Goal: Task Accomplishment & Management: Use online tool/utility

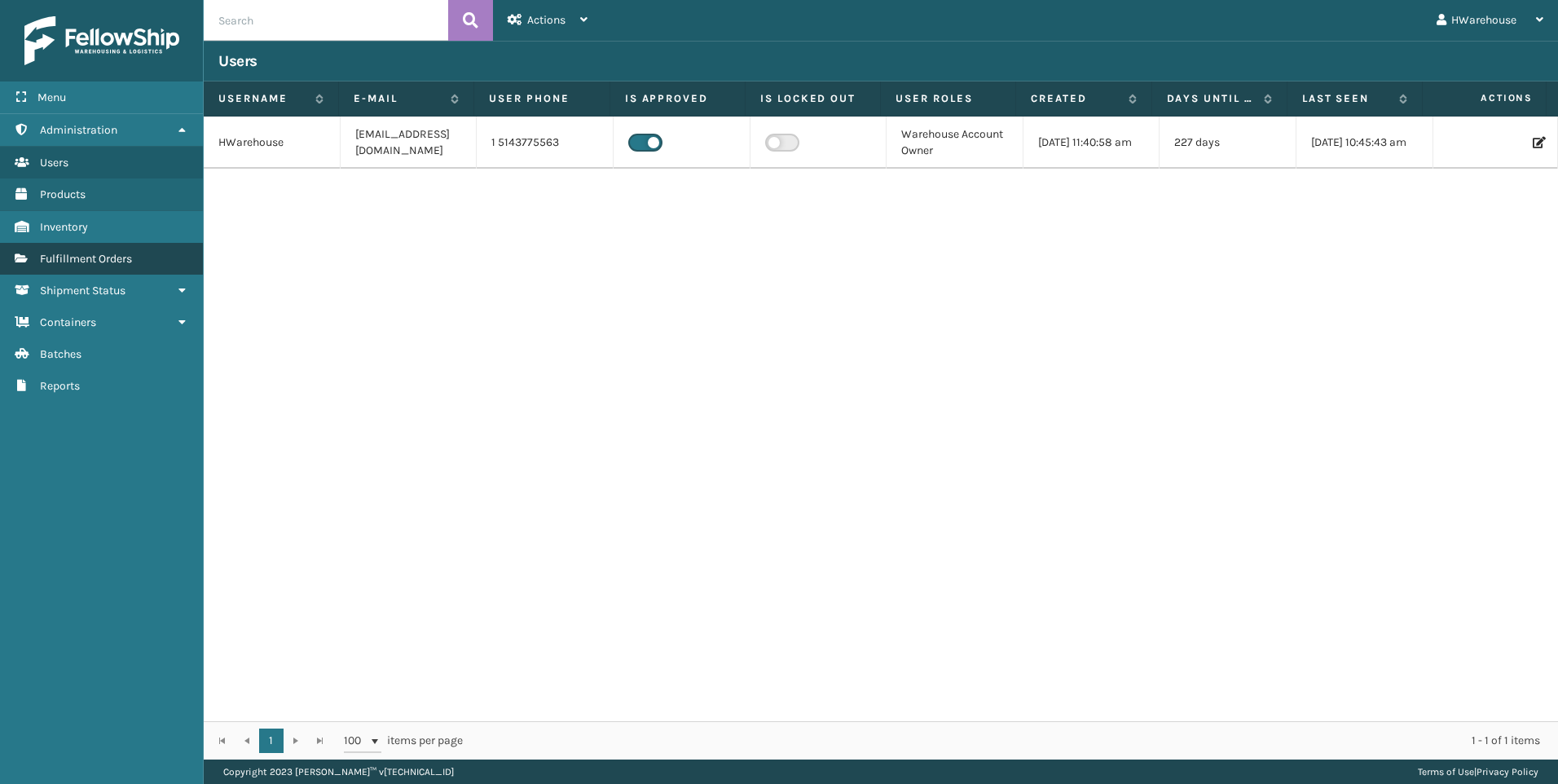
click at [85, 263] on span "Fulfillment Orders" at bounding box center [86, 258] width 92 height 14
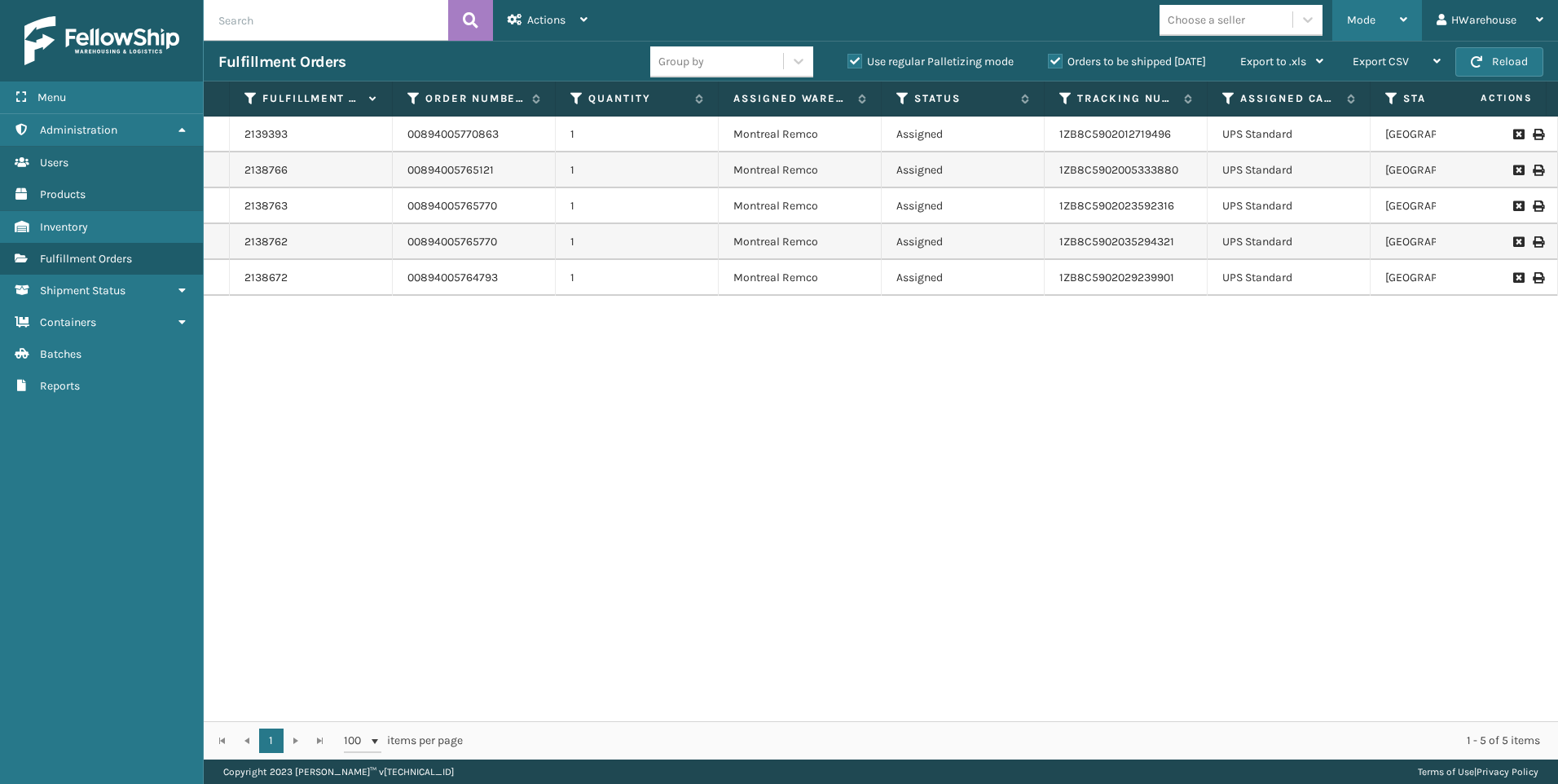
click at [1353, 24] on span "Mode" at bounding box center [1361, 20] width 28 height 14
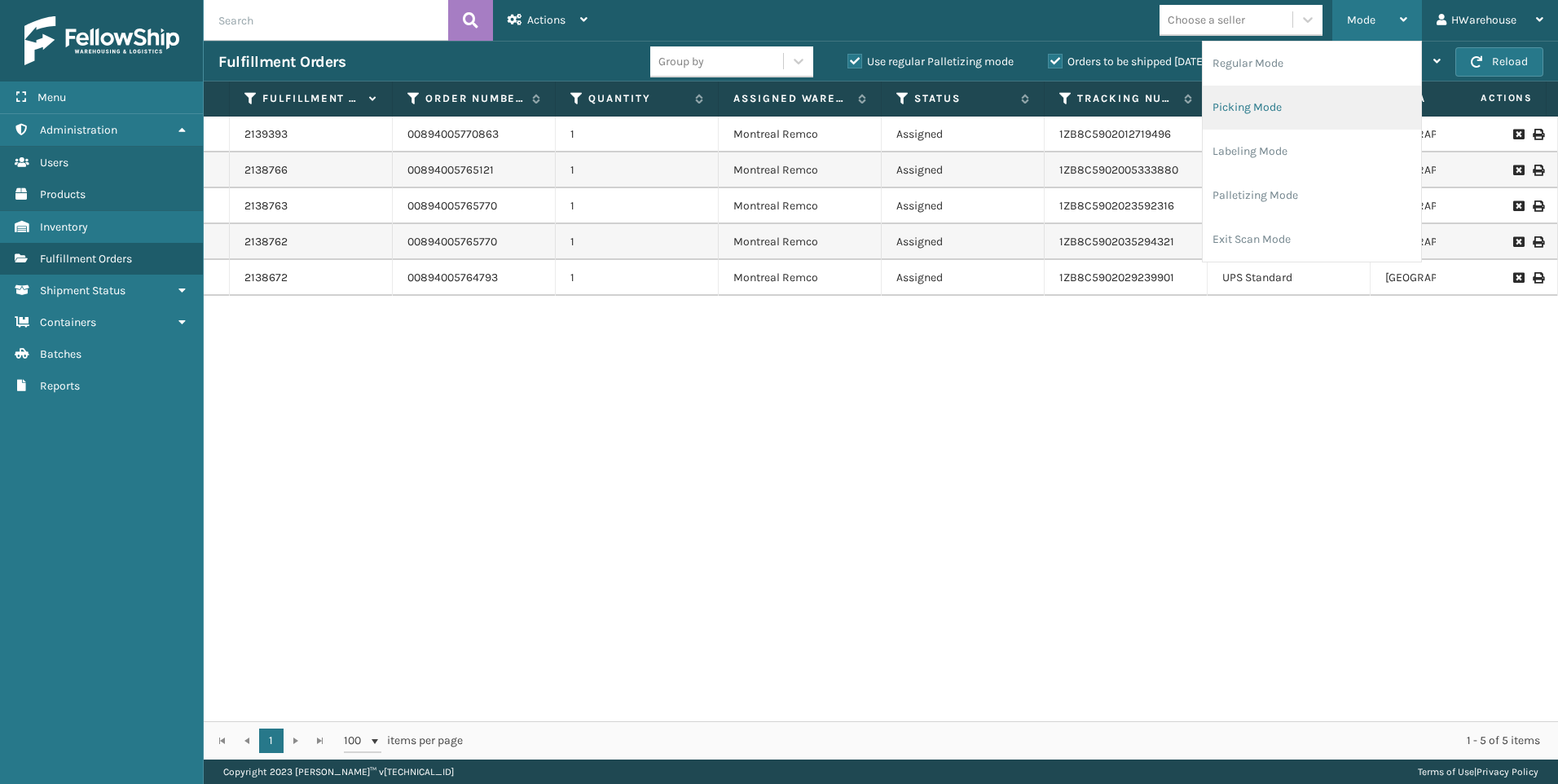
click at [1281, 107] on li "Picking Mode" at bounding box center [1312, 107] width 219 height 44
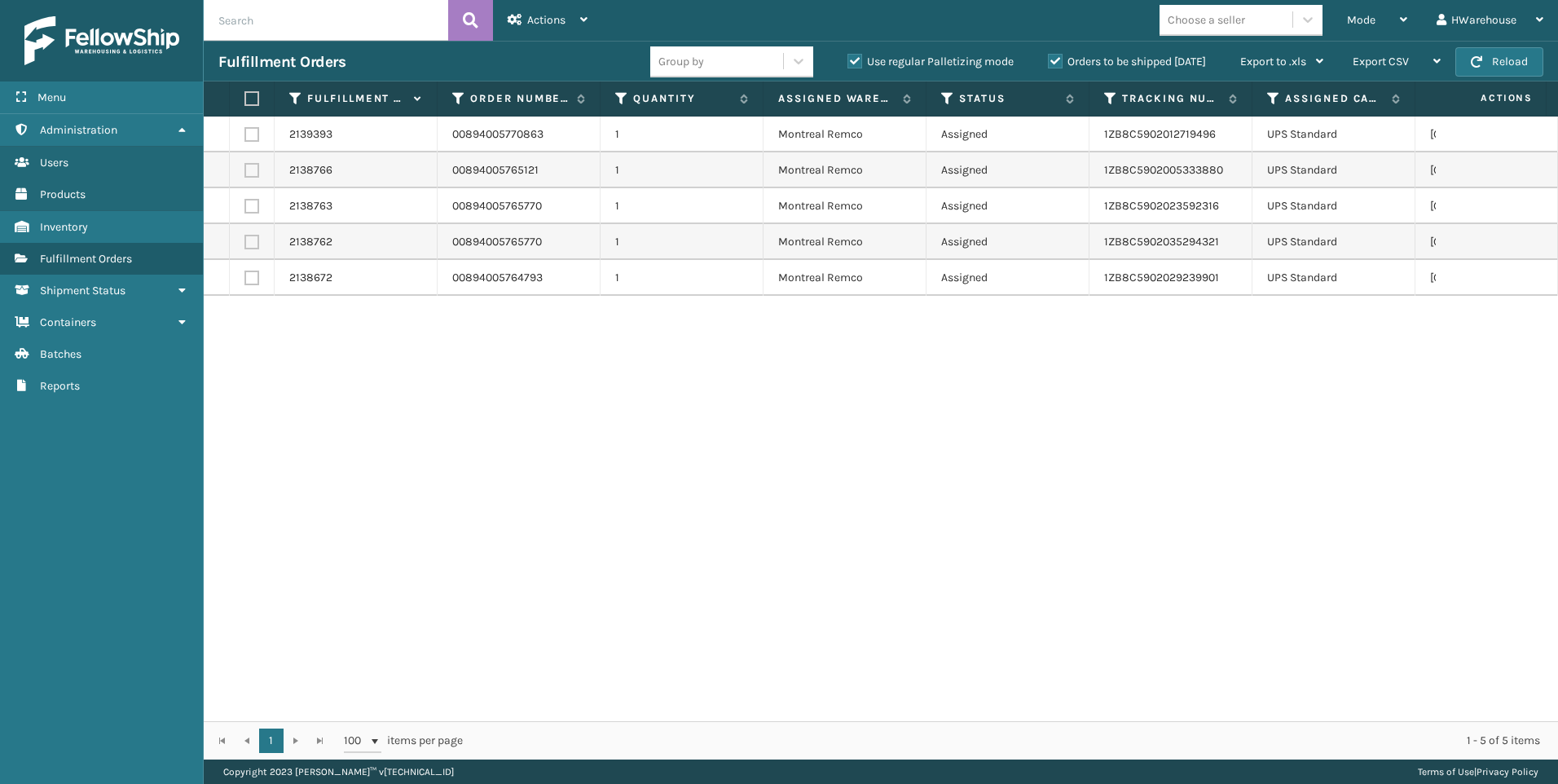
click at [254, 99] on label at bounding box center [249, 99] width 9 height 15
click at [245, 99] on input "checkbox" at bounding box center [244, 98] width 1 height 10
checkbox input "true"
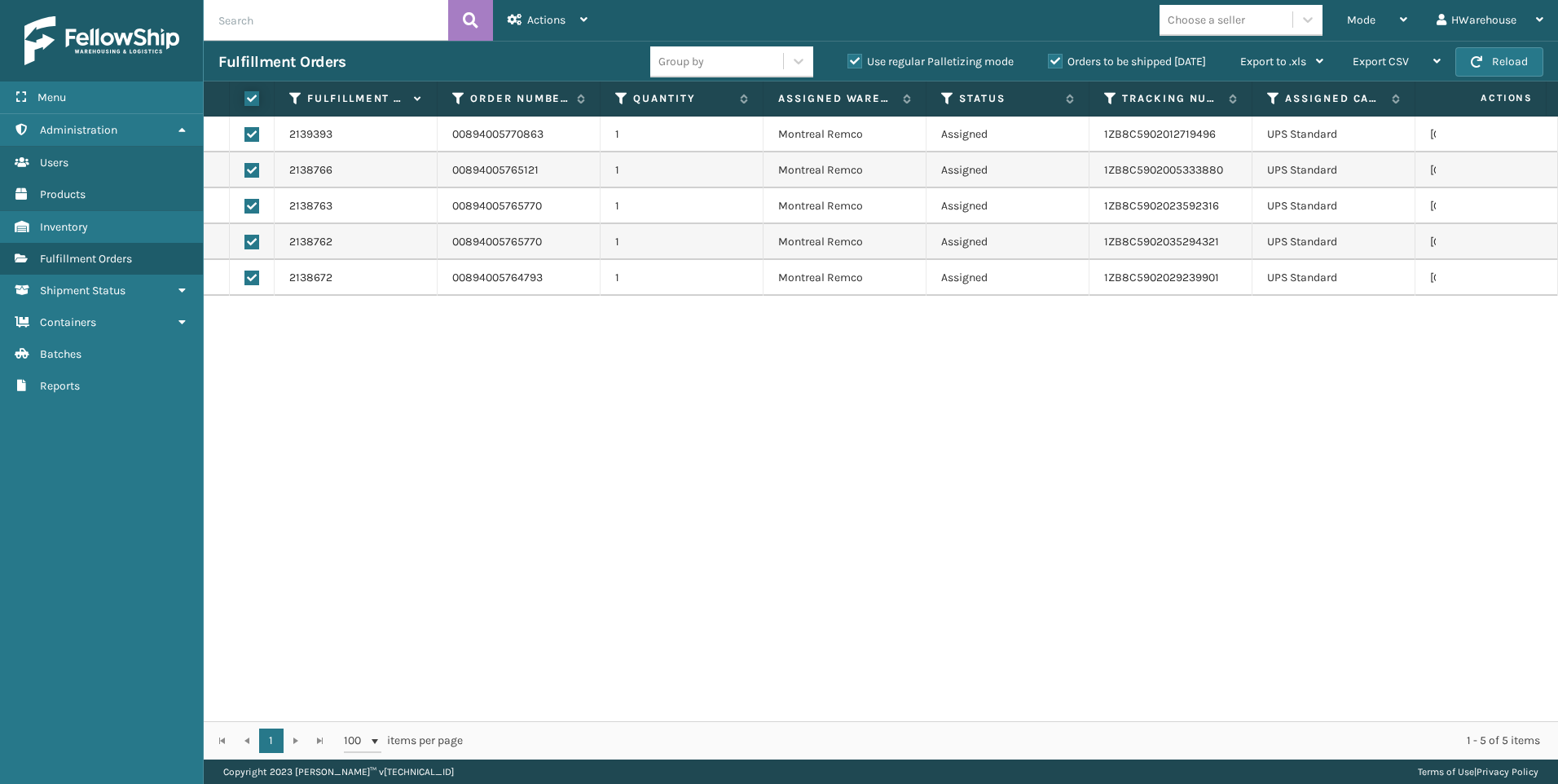
checkbox input "true"
click at [573, 21] on div "Actions" at bounding box center [547, 20] width 80 height 41
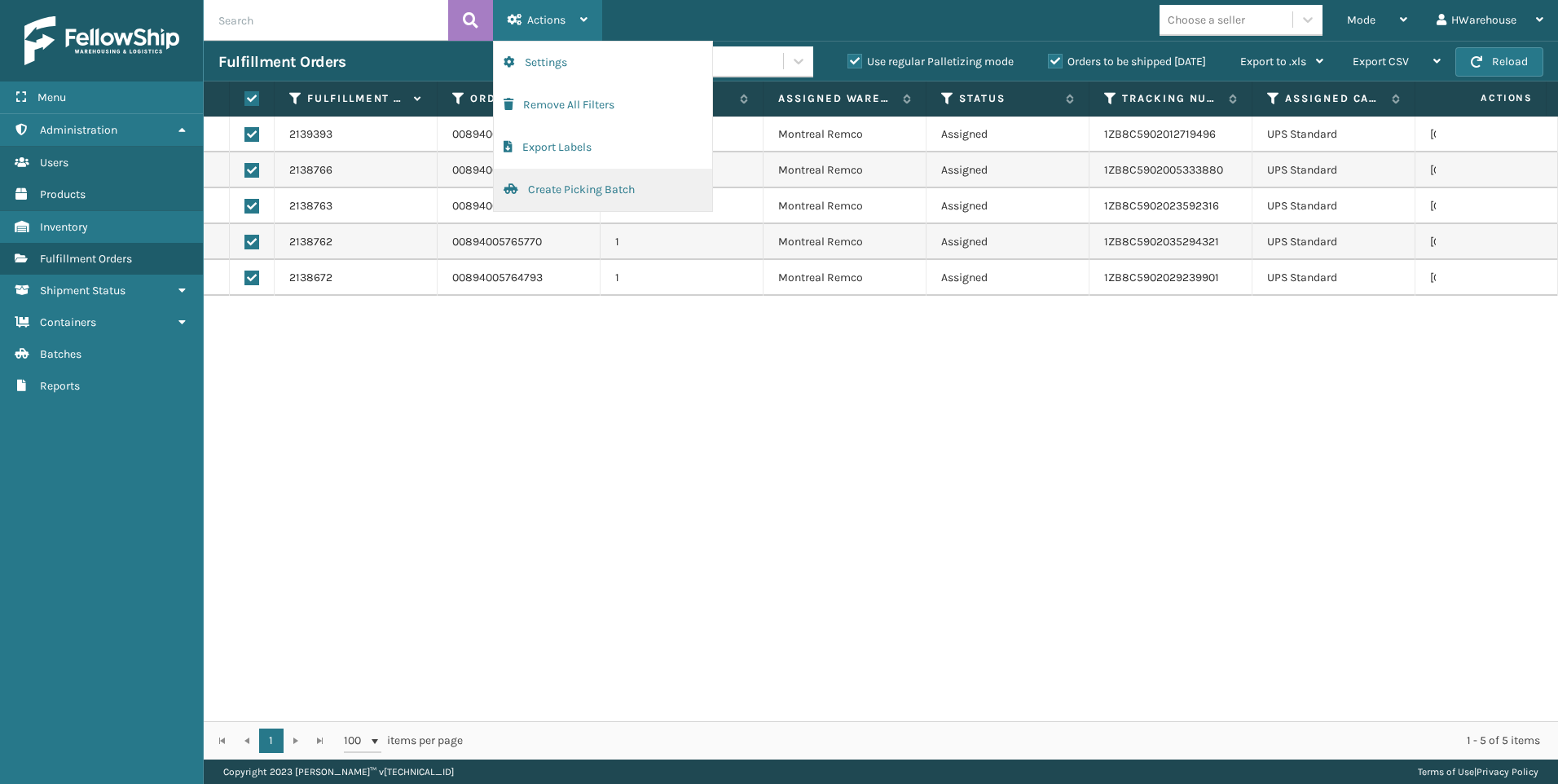
click at [589, 186] on button "Create Picking Batch" at bounding box center [603, 189] width 219 height 42
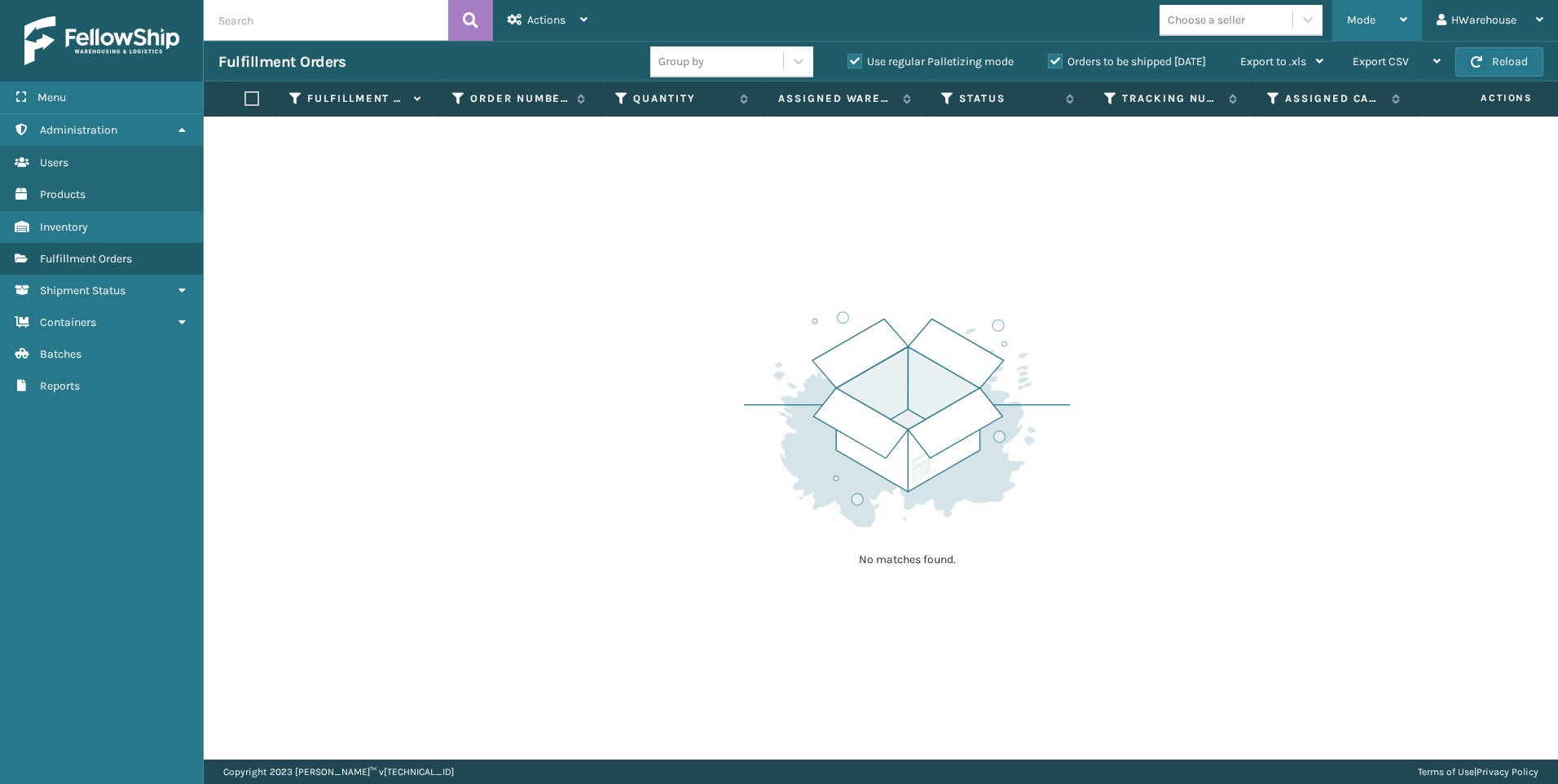
click at [1379, 22] on div "Mode" at bounding box center [1377, 20] width 60 height 41
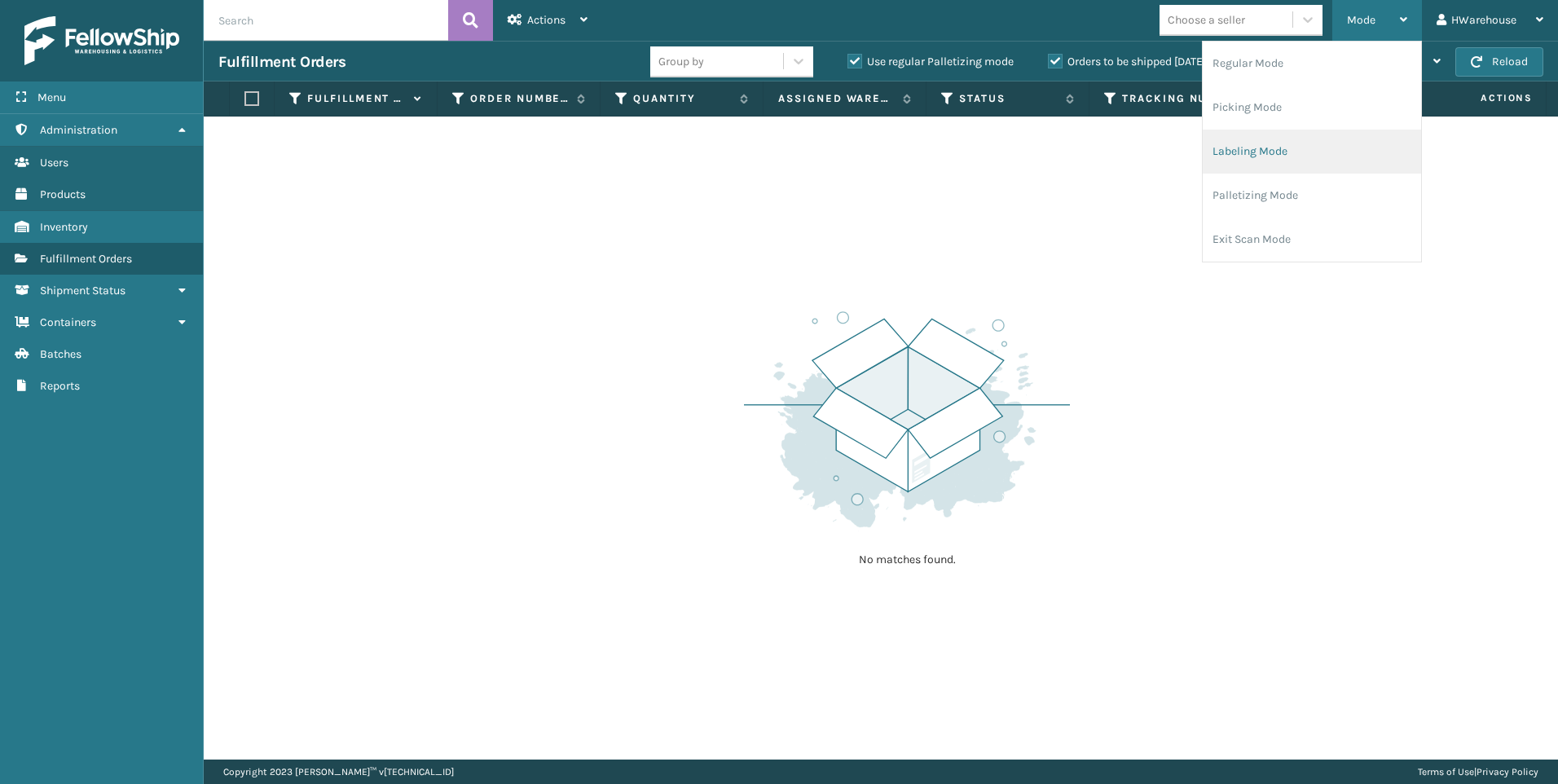
click at [1248, 152] on li "Labeling Mode" at bounding box center [1312, 151] width 219 height 44
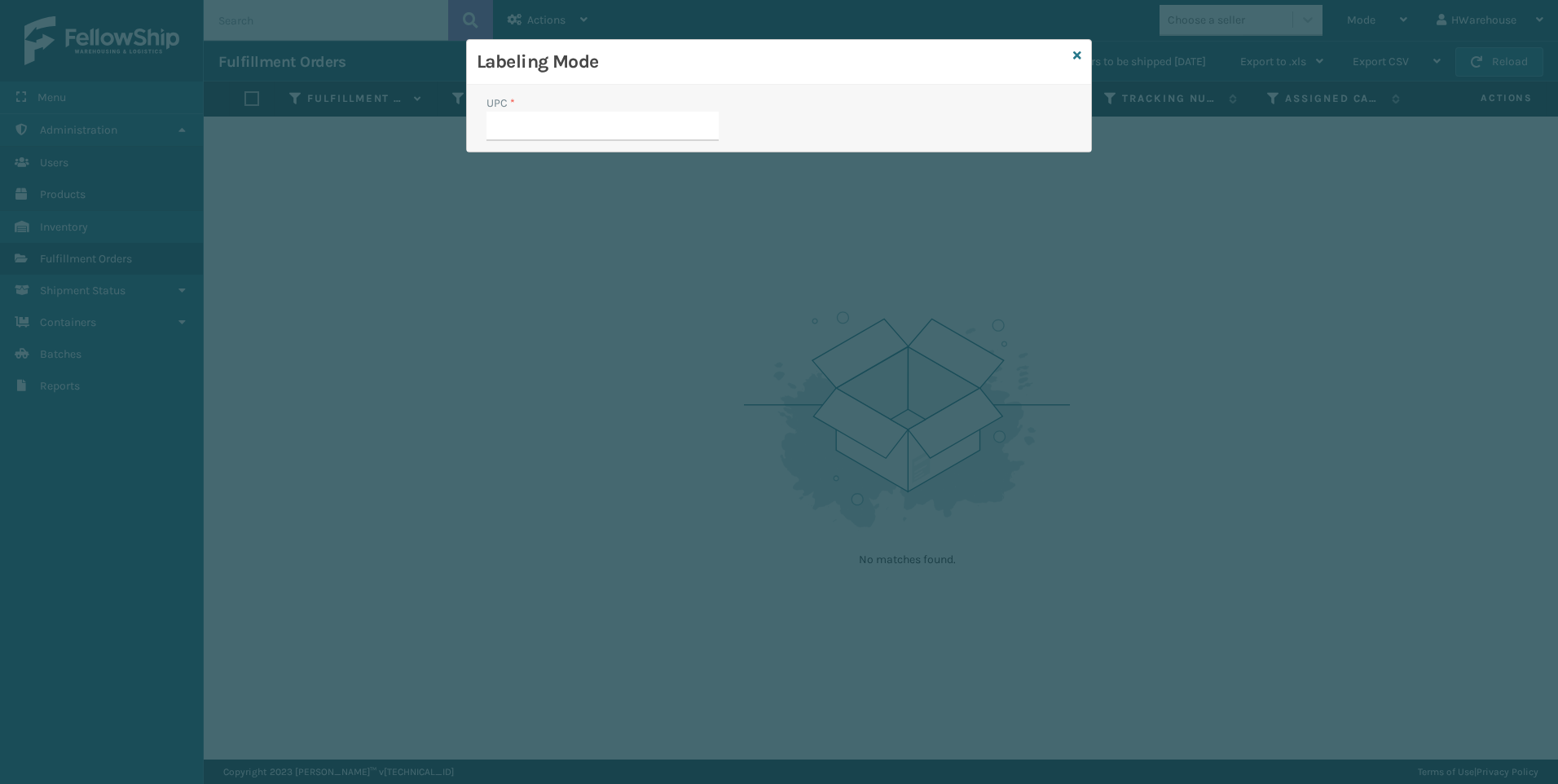
click at [670, 126] on input "UPC *" at bounding box center [602, 125] width 232 height 29
type input "840985117955"
click at [603, 126] on input "UPC *" at bounding box center [602, 125] width 232 height 29
type input "840985117955"
click at [608, 125] on input "UPC *" at bounding box center [602, 125] width 232 height 29
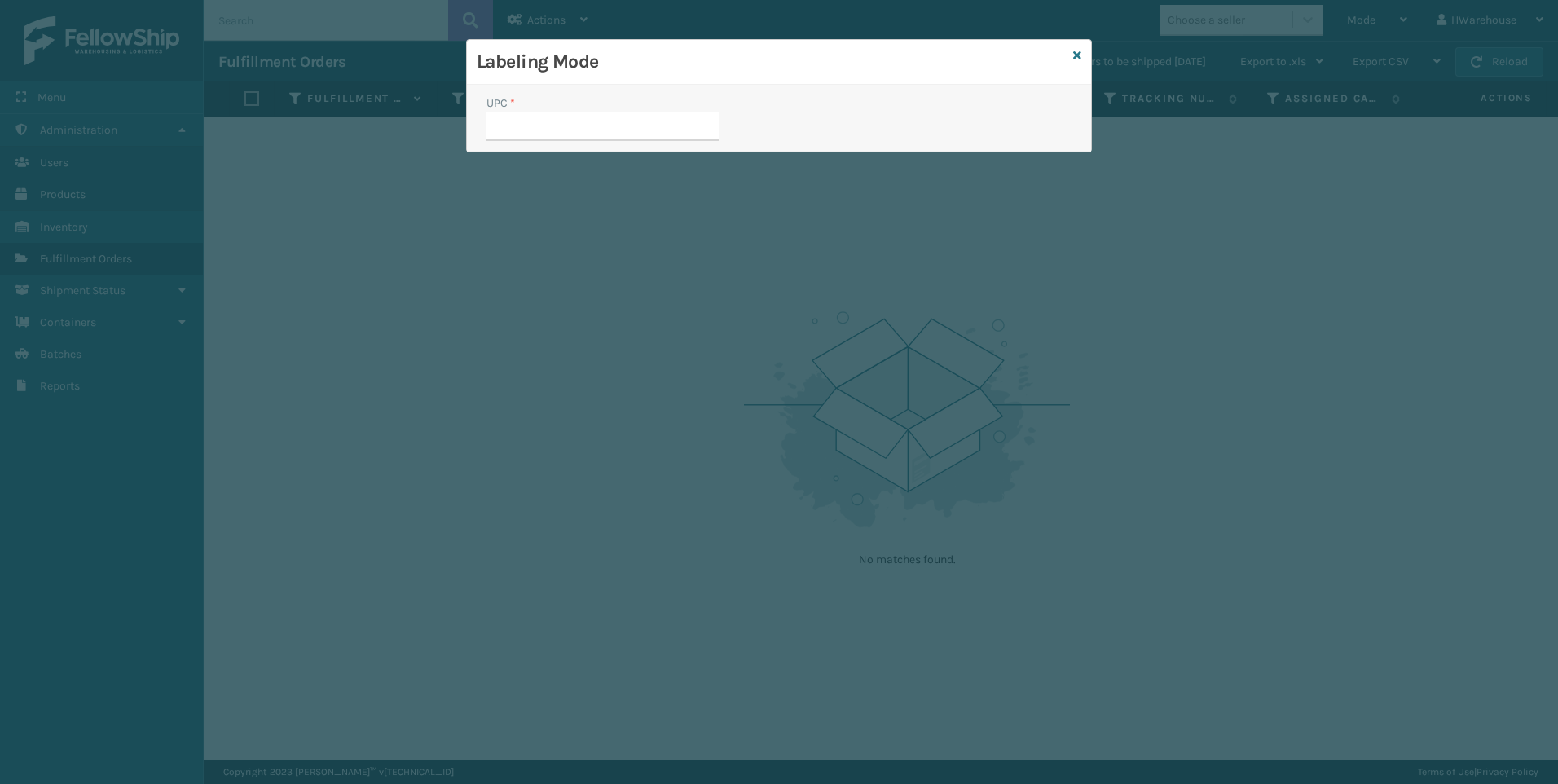
type input "840985117955"
click at [627, 128] on input "UPC *" at bounding box center [602, 125] width 232 height 29
type input "840985117955"
click at [633, 127] on input "UPC *" at bounding box center [602, 125] width 232 height 29
type input "840985117955"
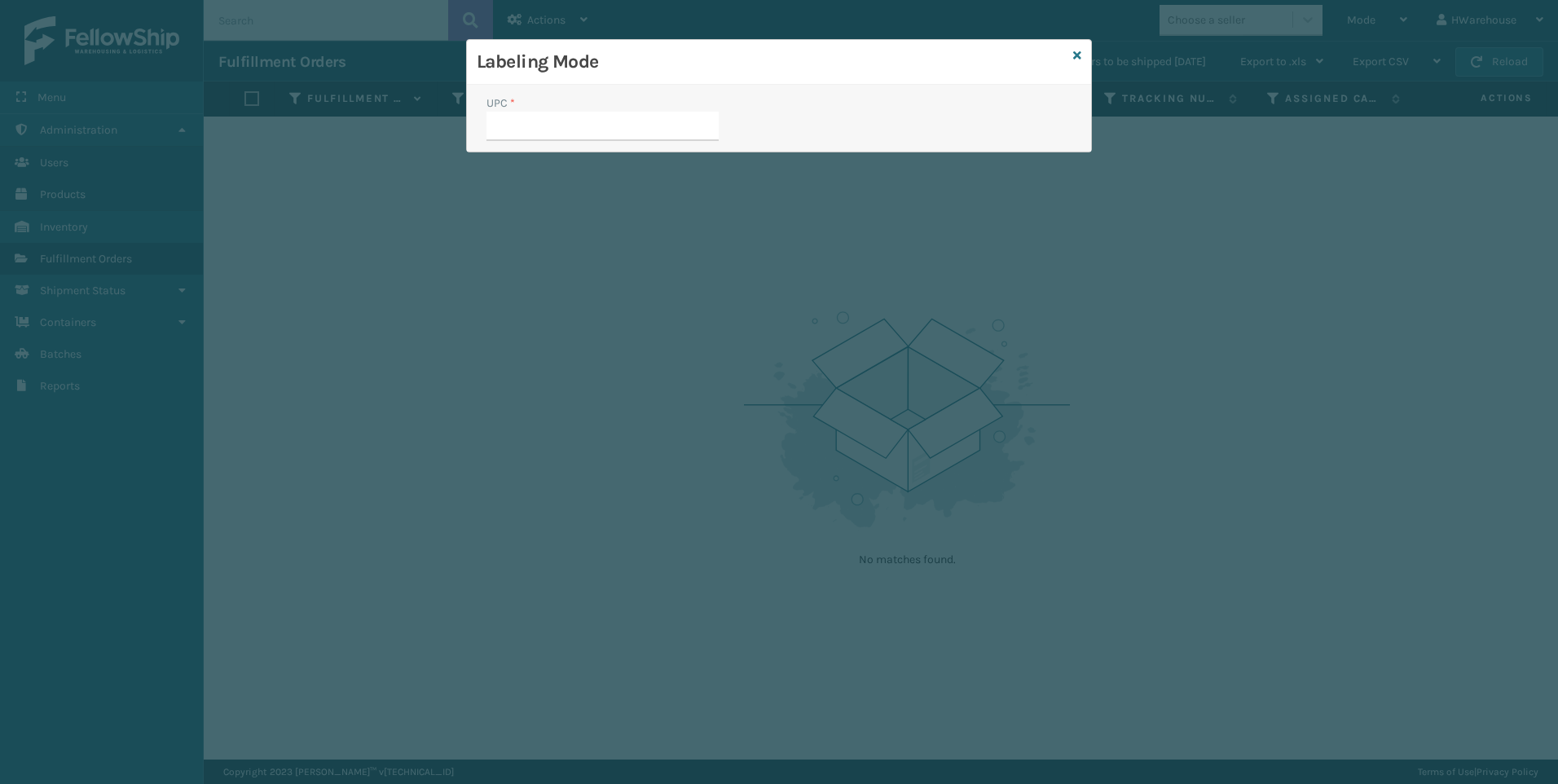
click at [670, 136] on input "UPC *" at bounding box center [602, 125] width 232 height 29
type input "840985117955"
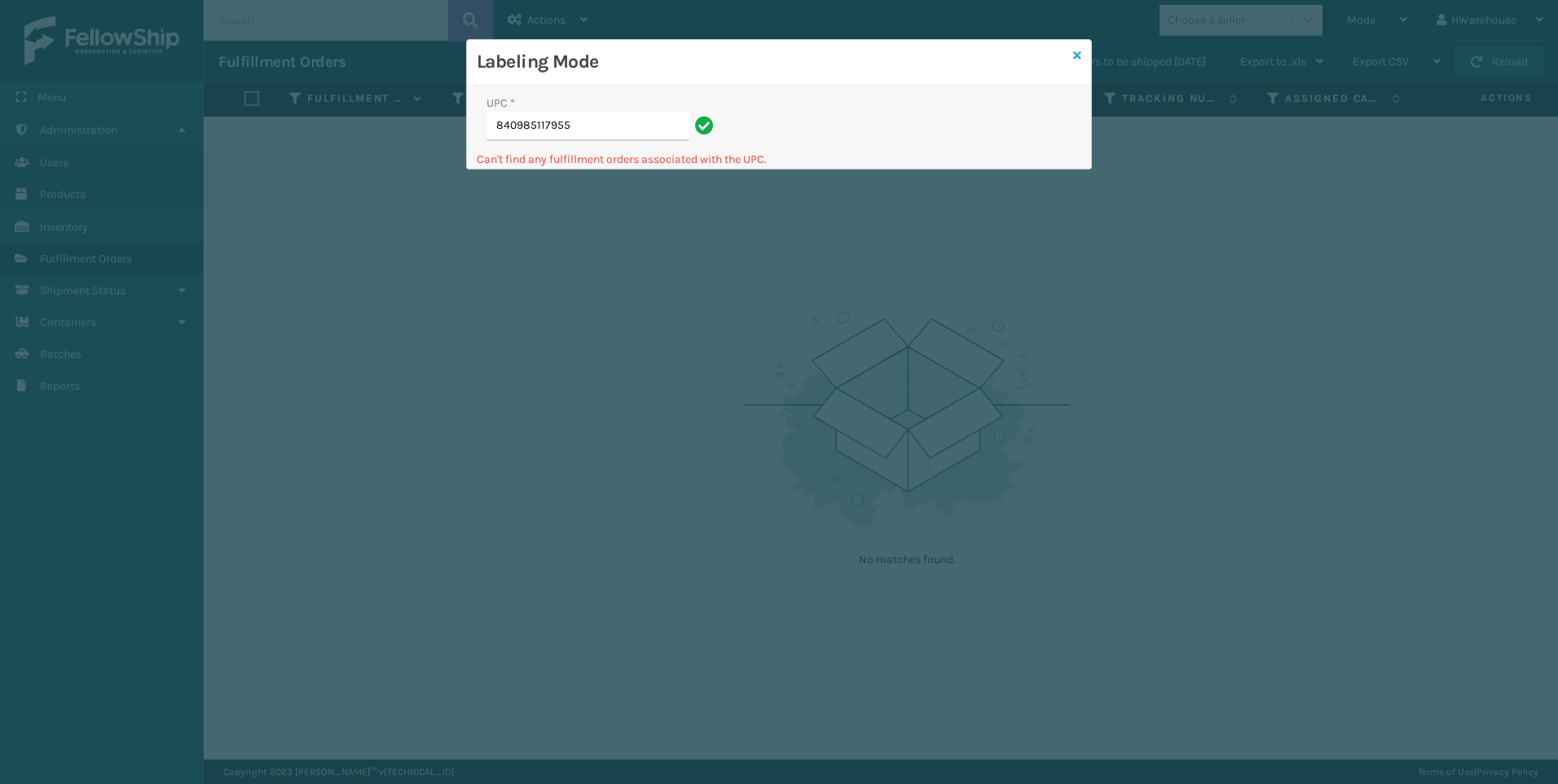
click at [1075, 53] on icon at bounding box center [1076, 56] width 8 height 11
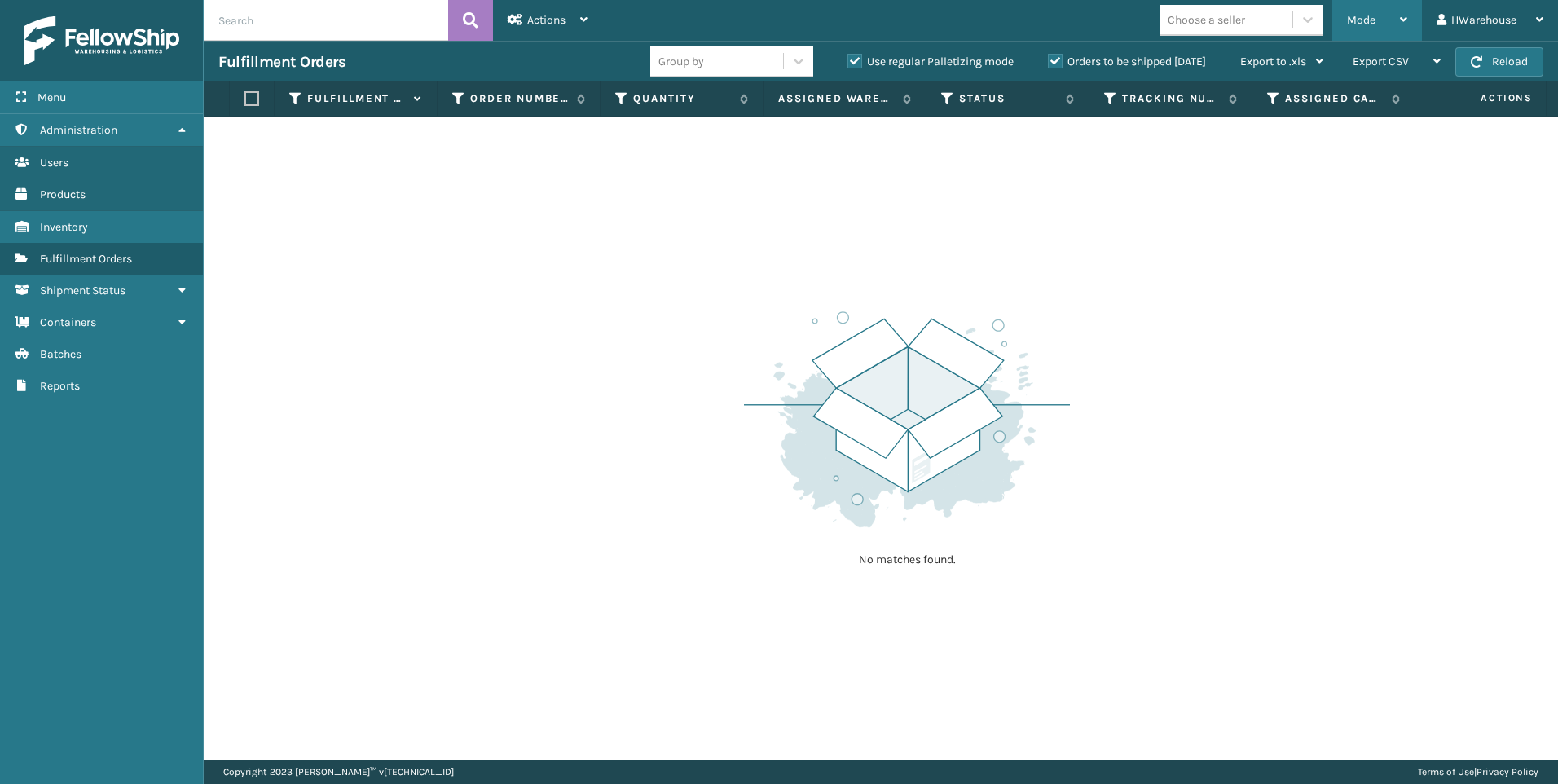
click at [1366, 18] on span "Mode" at bounding box center [1361, 20] width 28 height 14
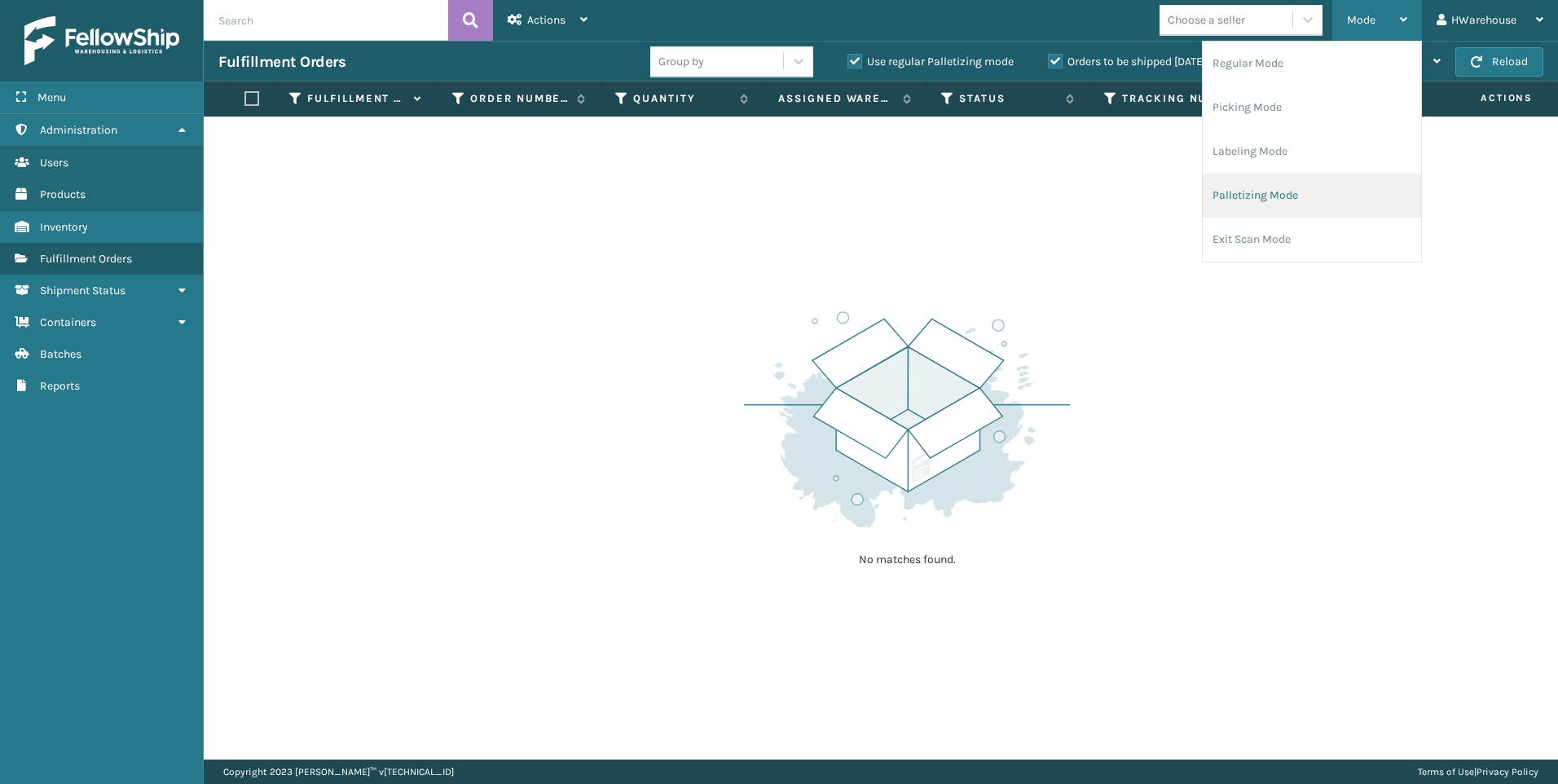
click at [1294, 196] on li "Palletizing Mode" at bounding box center [1312, 195] width 219 height 44
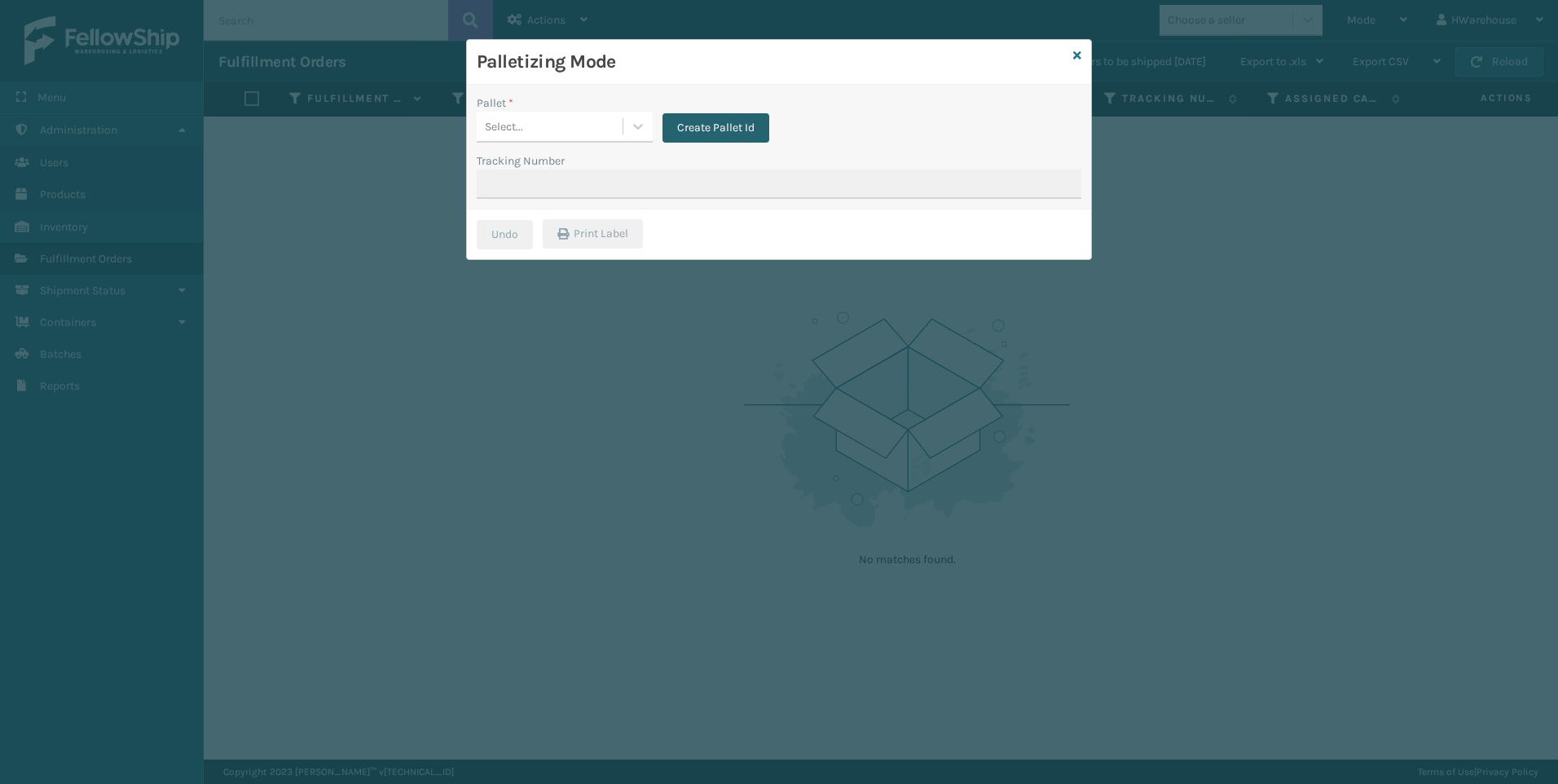
click at [697, 131] on button "Create Pallet Id" at bounding box center [715, 127] width 107 height 29
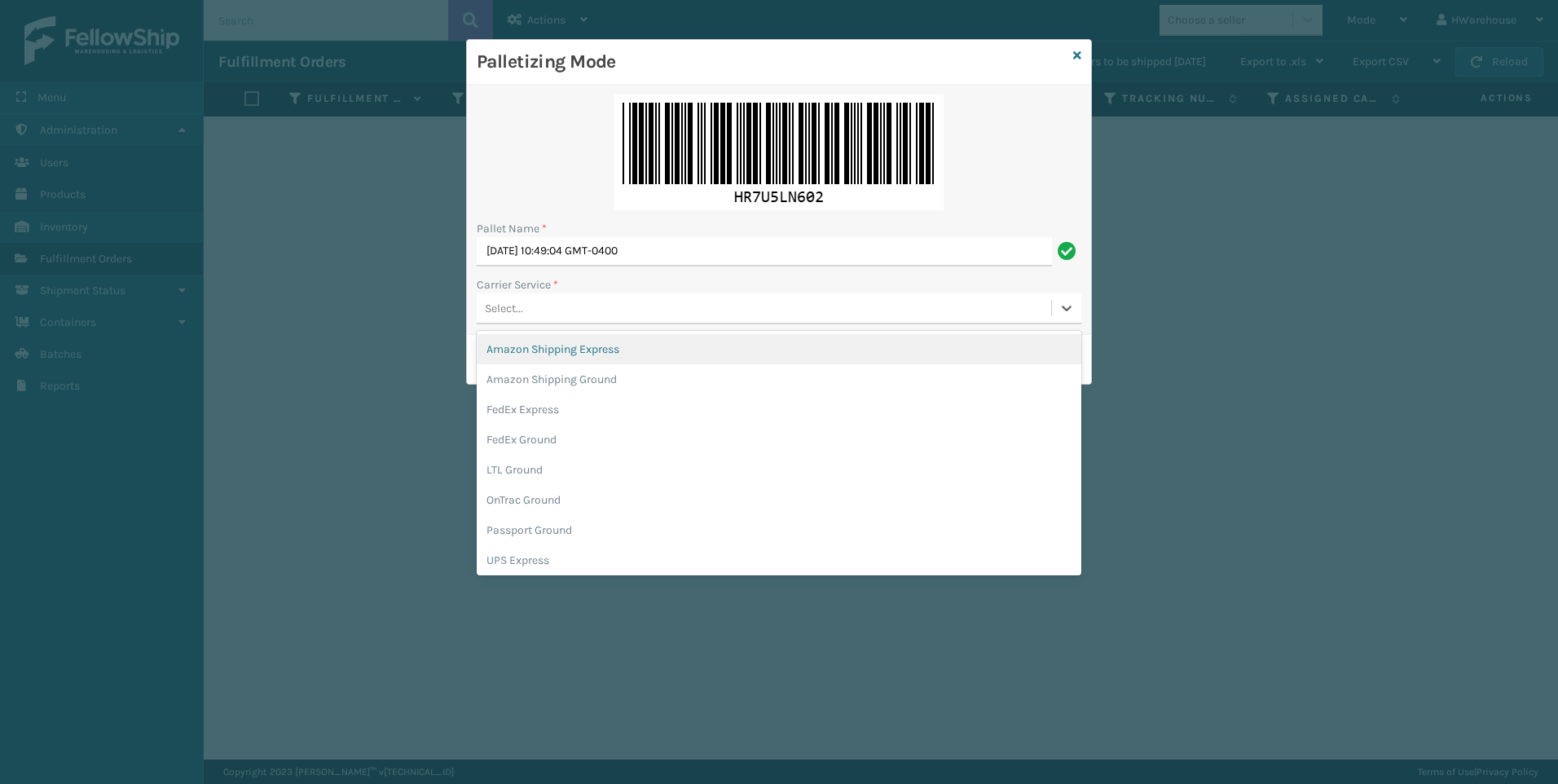
click at [536, 310] on div "Select..." at bounding box center [763, 308] width 574 height 27
type input "up"
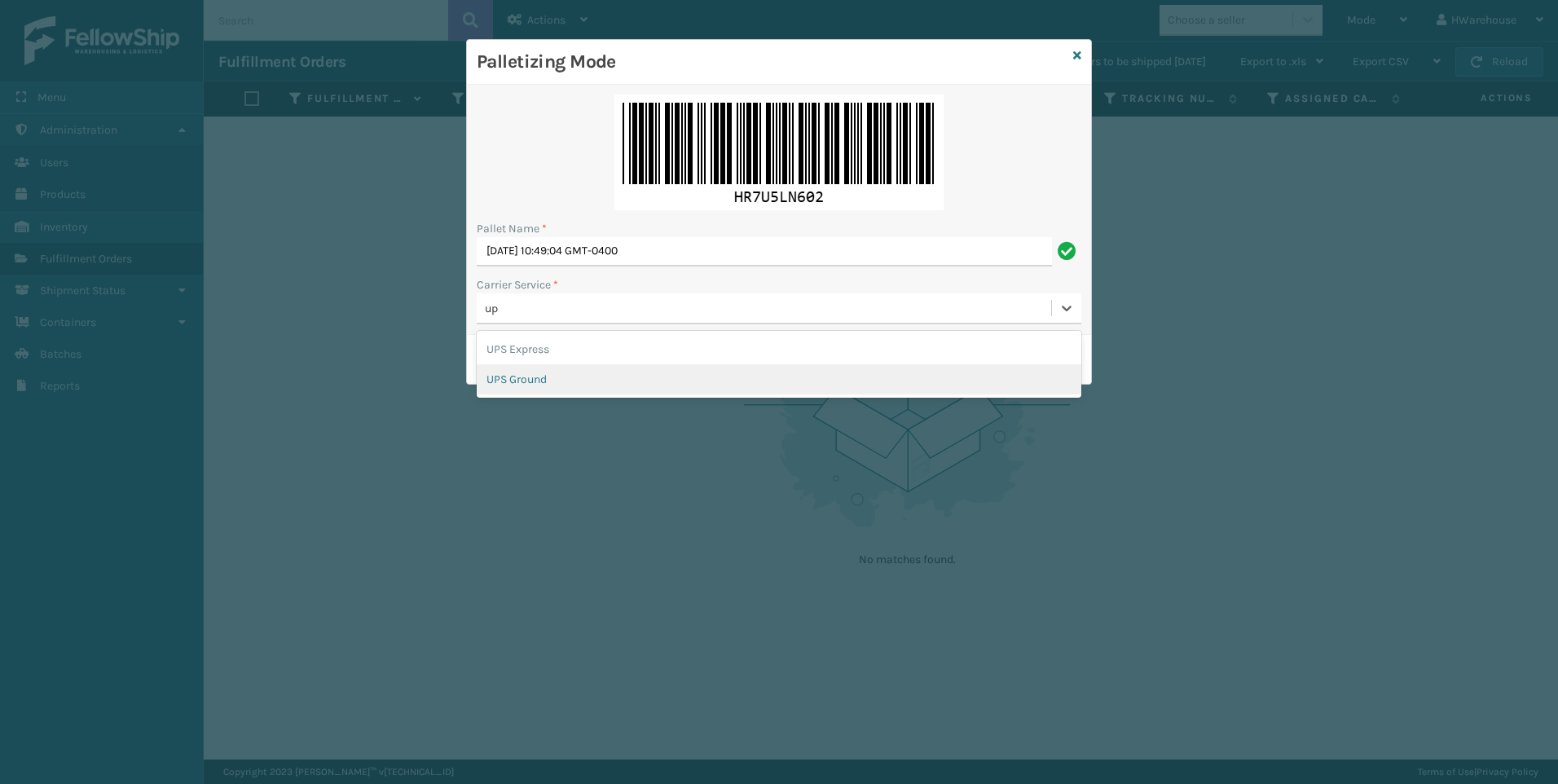
click at [540, 373] on div "UPS Ground" at bounding box center [779, 379] width 604 height 30
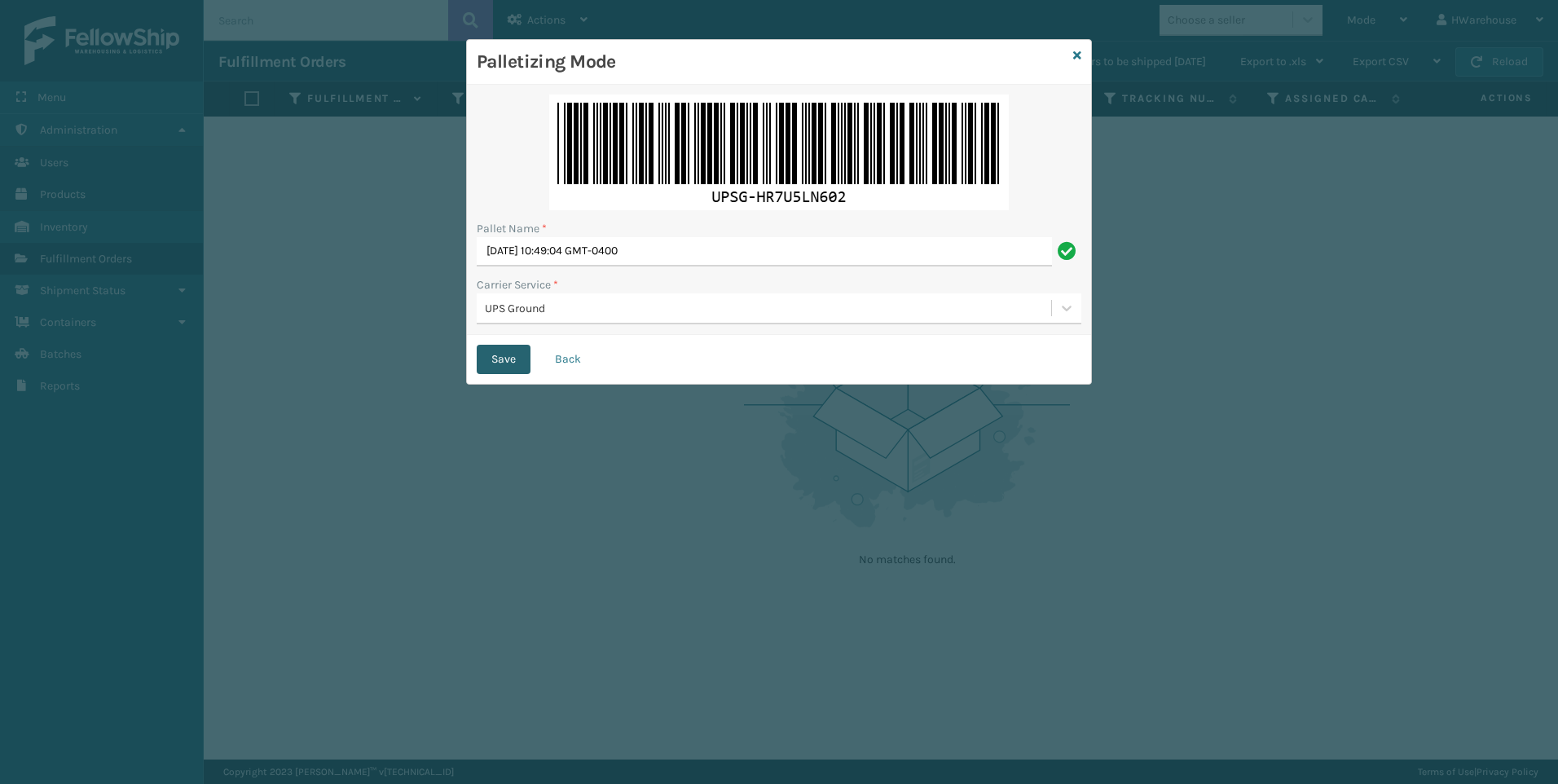
click at [505, 363] on button "Save" at bounding box center [503, 359] width 54 height 29
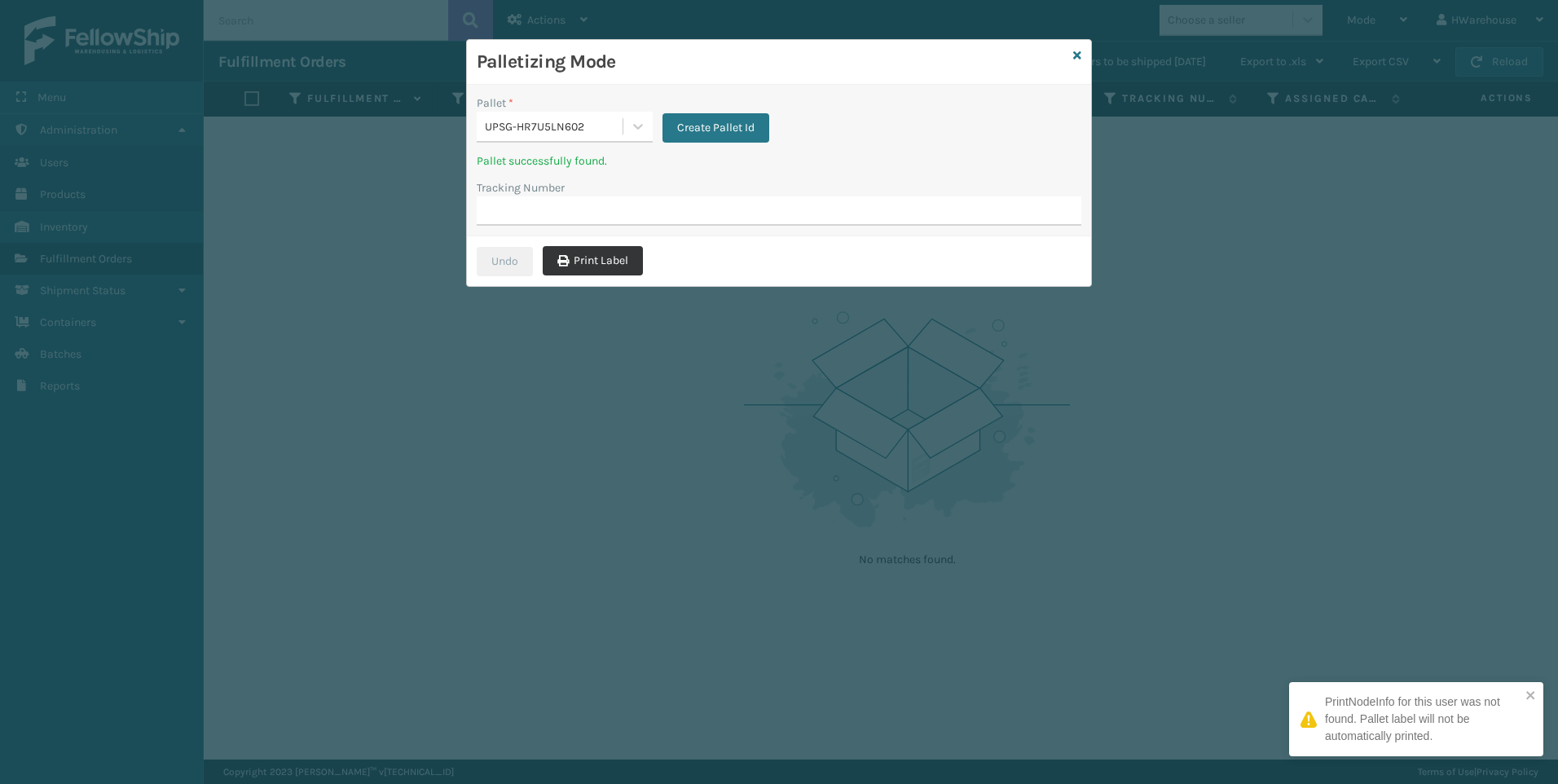
click at [575, 258] on button "Print Label" at bounding box center [593, 260] width 100 height 29
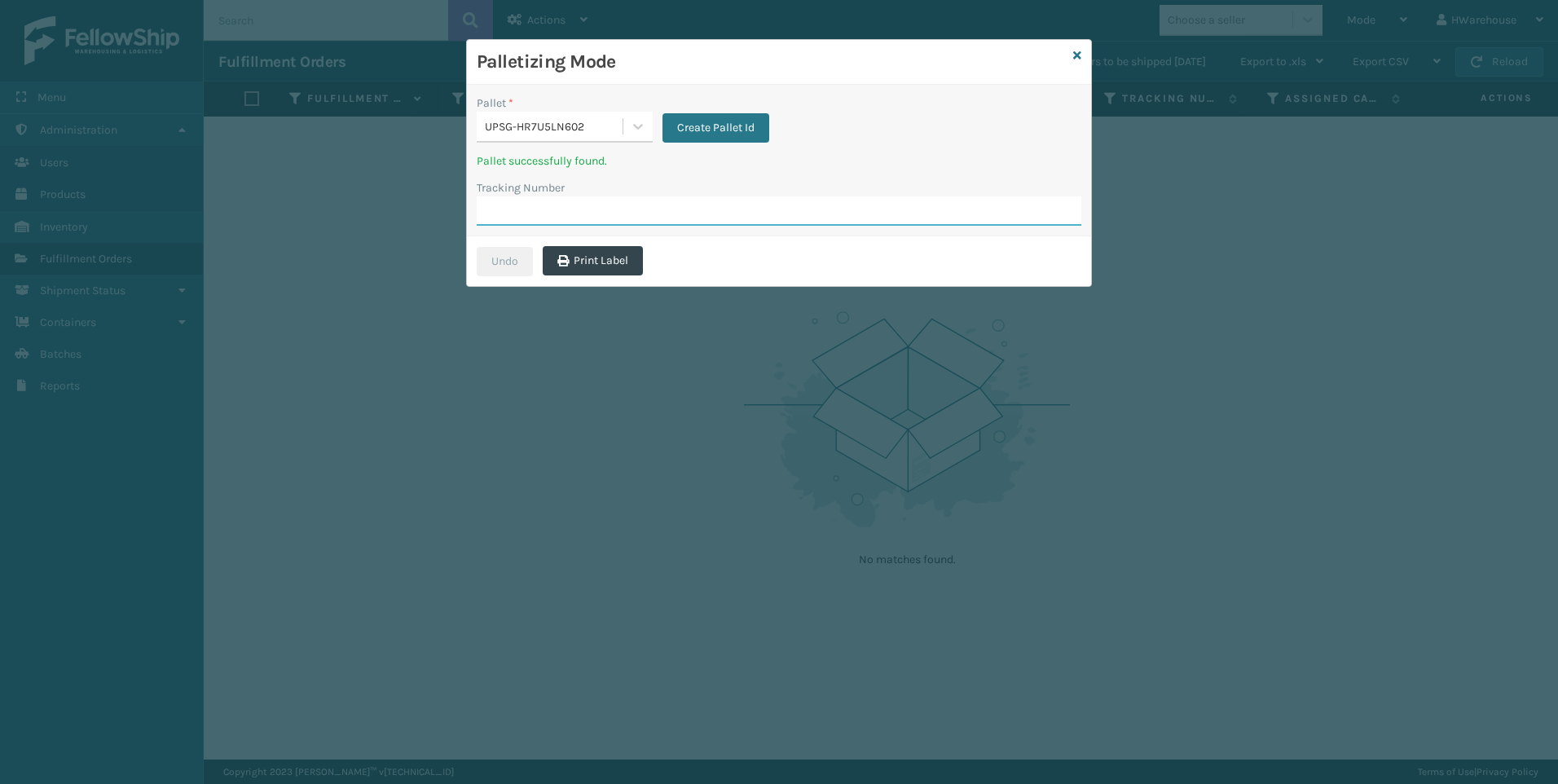
click at [553, 204] on input "Tracking Number" at bounding box center [779, 210] width 604 height 29
type input "1ZB8C5902005333880"
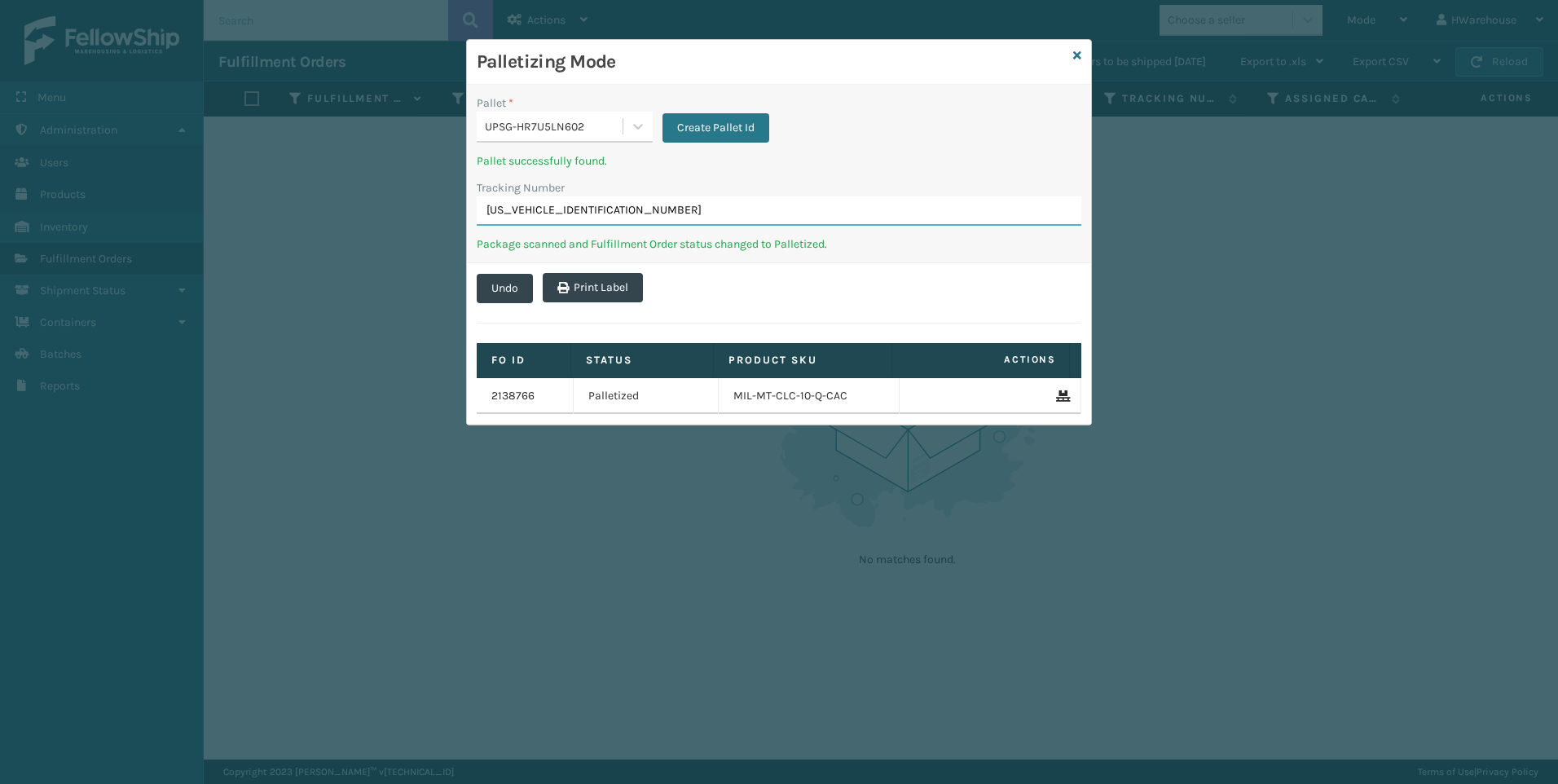
type input "1ZB8C5902029239901"
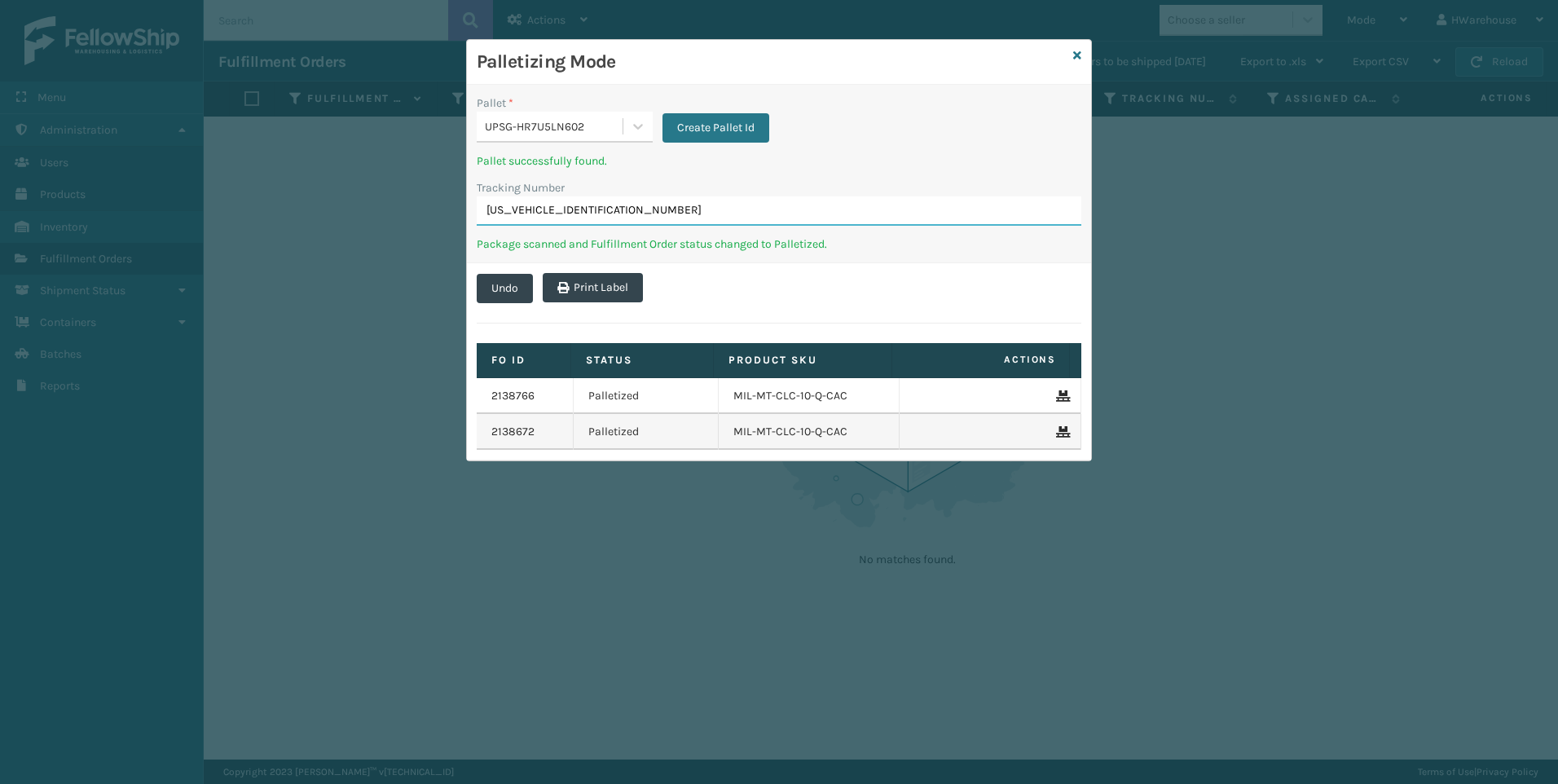
type input "1ZB8C5902023592316"
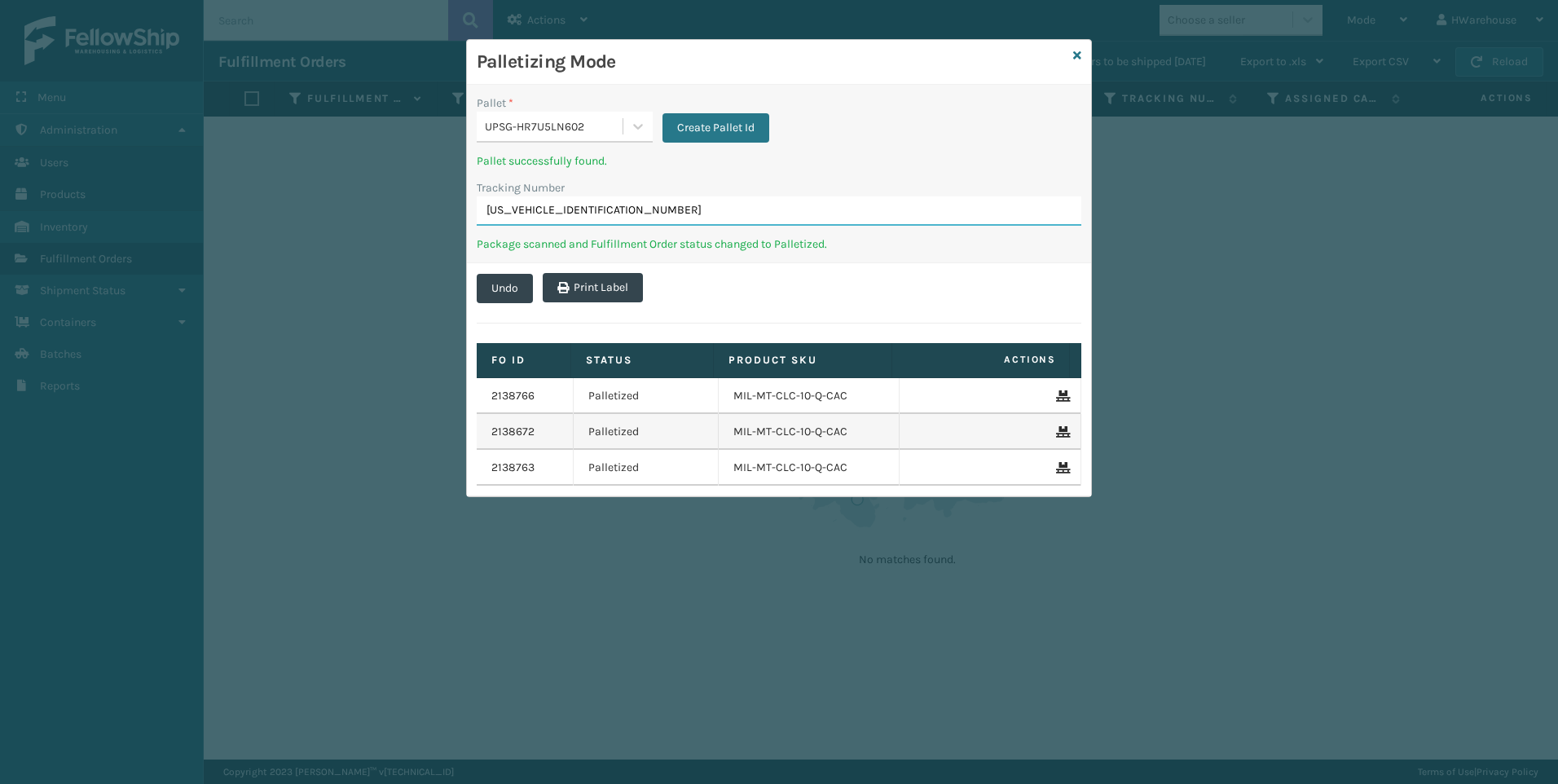
type input "1ZB8C5902035294321"
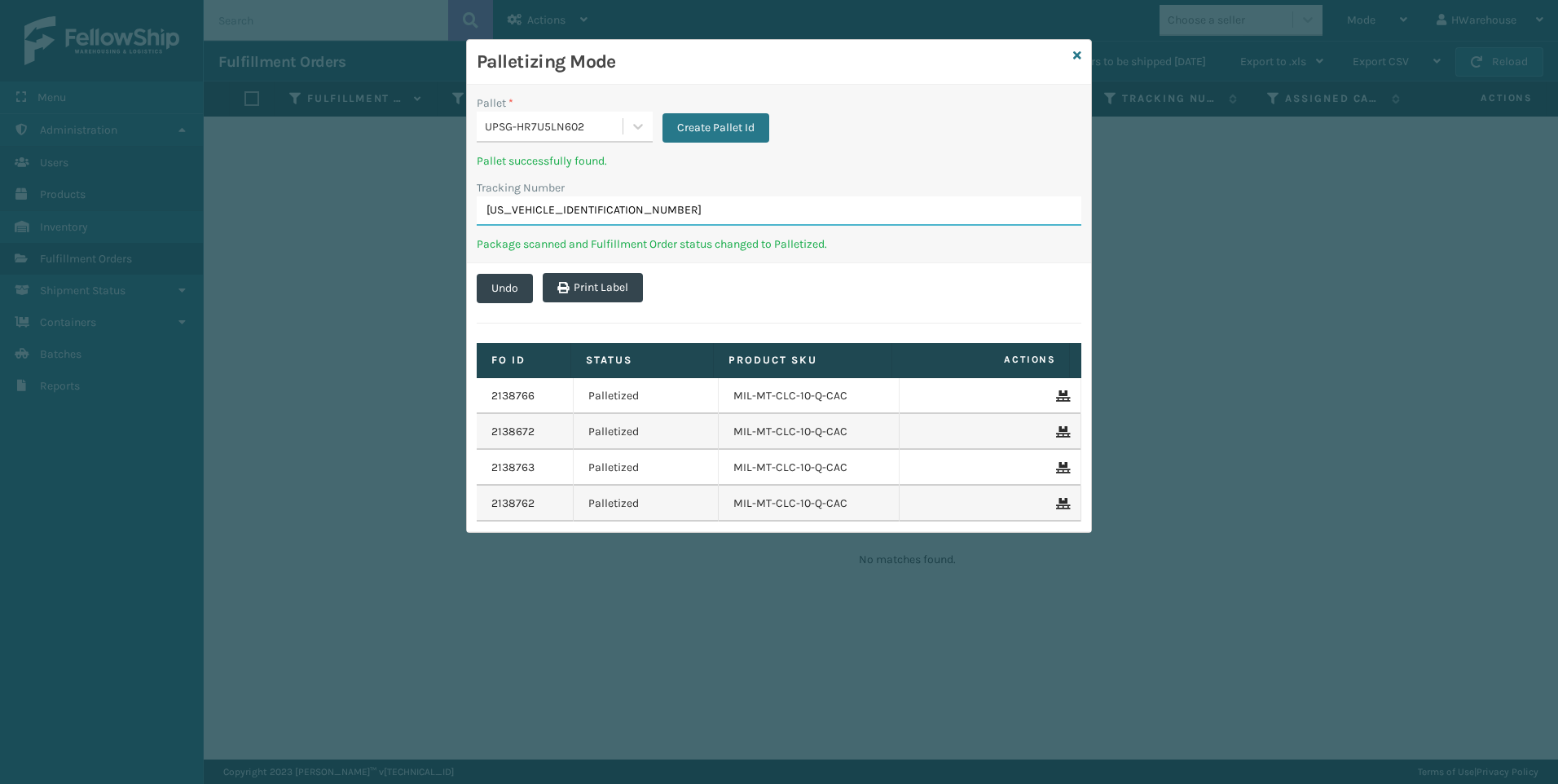
type input "1ZB8C5902012719496"
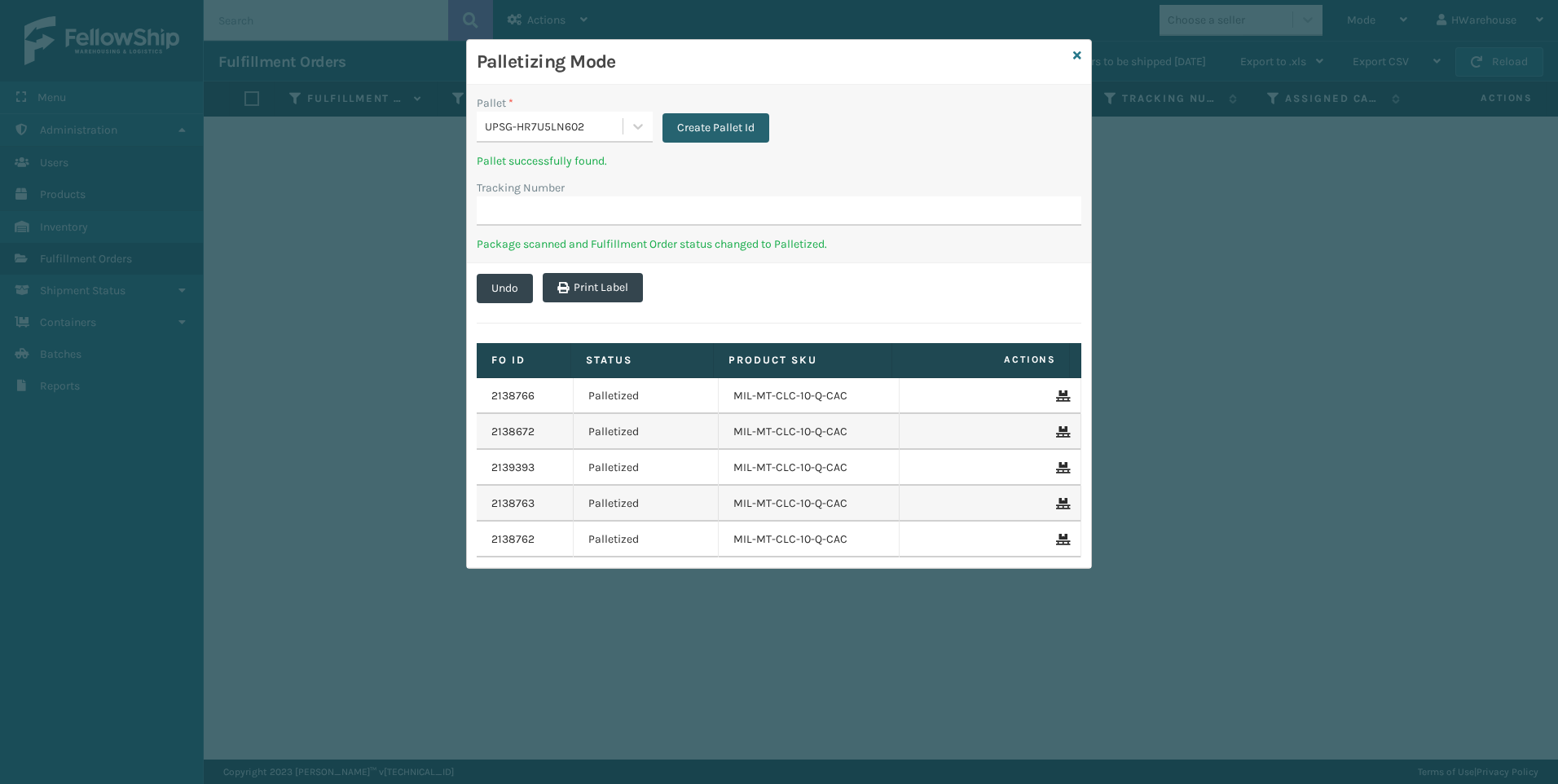
click at [730, 128] on button "Create Pallet Id" at bounding box center [715, 127] width 107 height 29
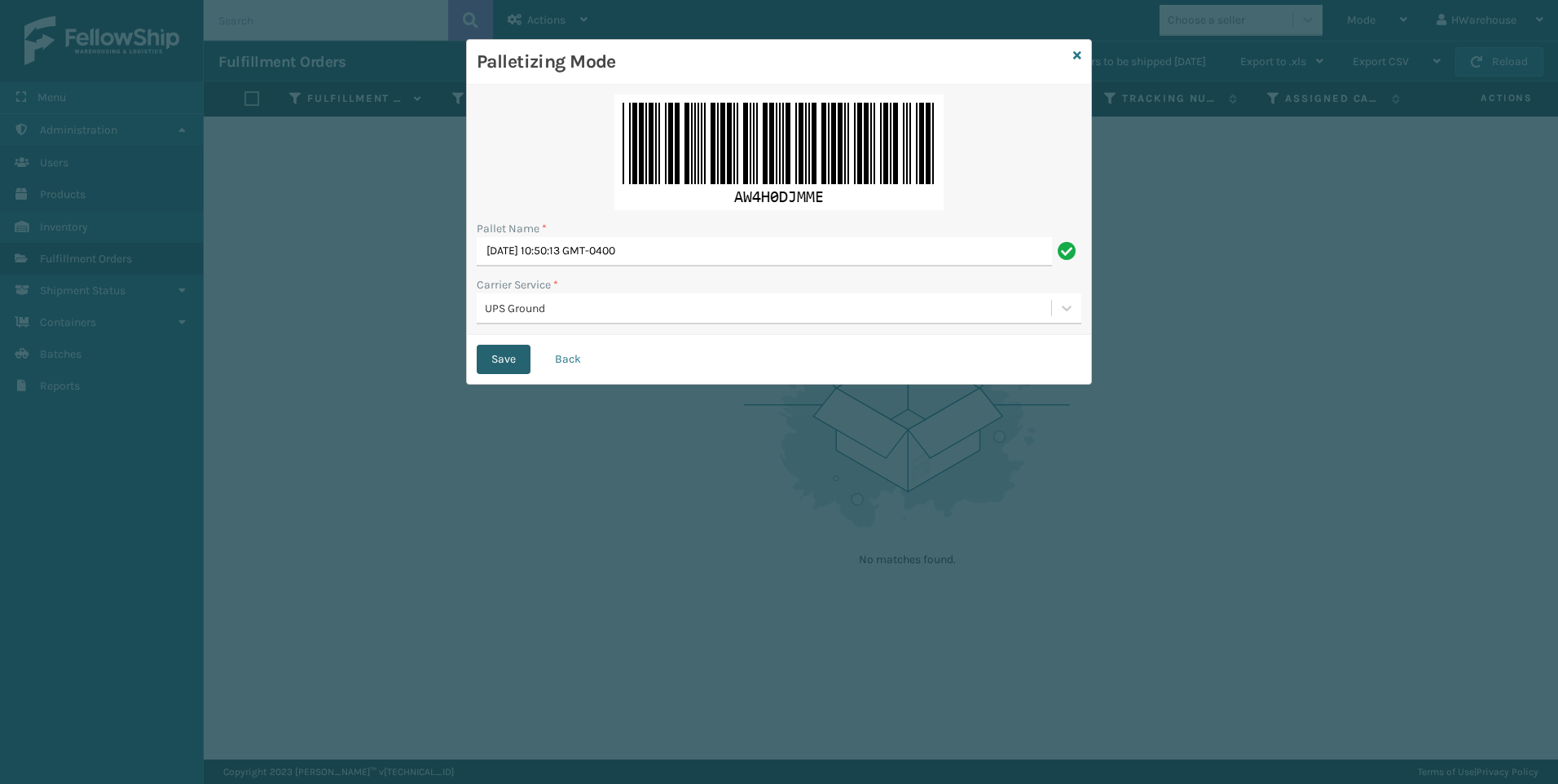
click at [501, 351] on button "Save" at bounding box center [503, 359] width 54 height 29
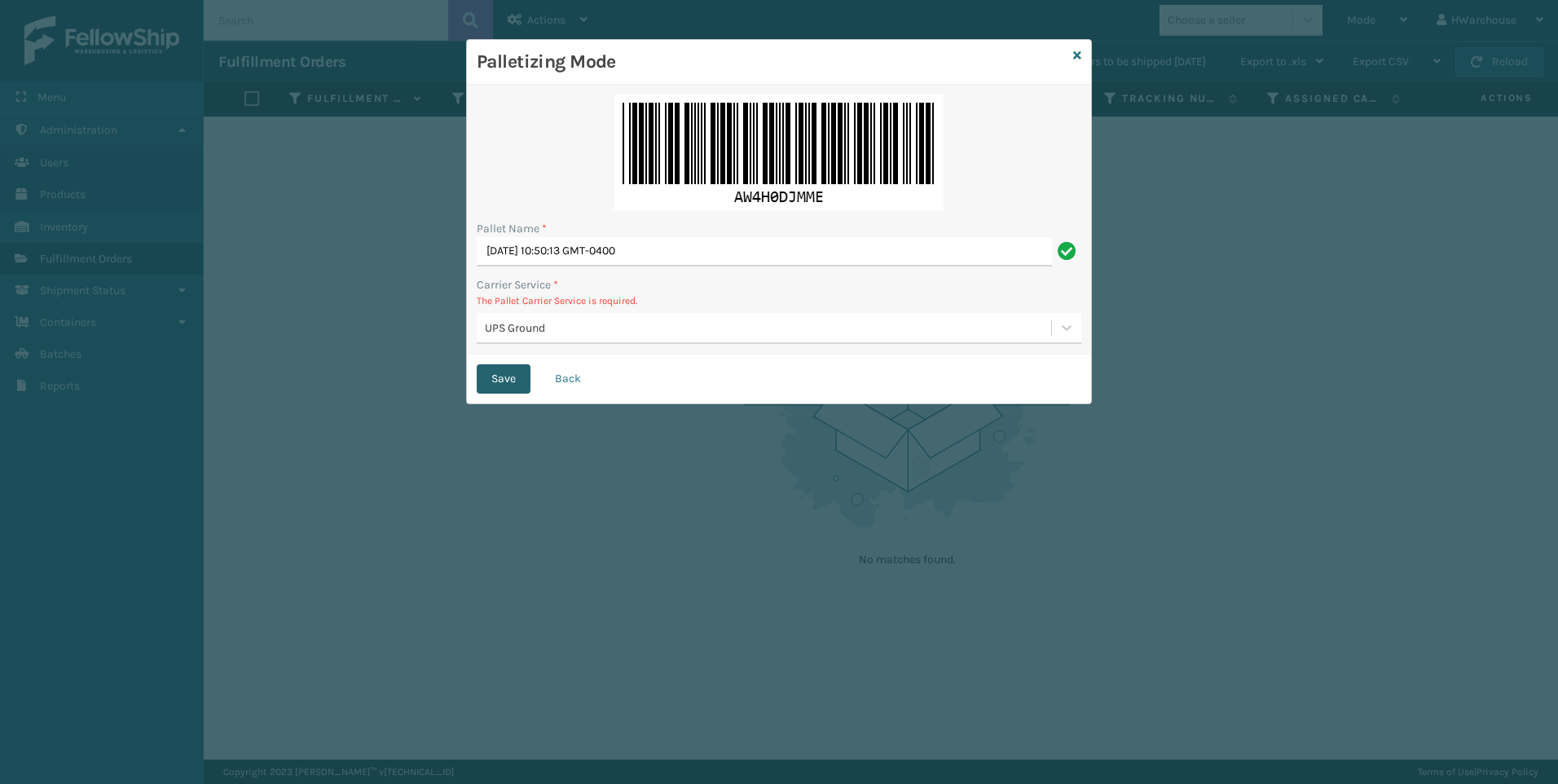
click at [507, 368] on button "Save" at bounding box center [503, 378] width 54 height 29
click at [1078, 62] on link at bounding box center [1076, 56] width 8 height 17
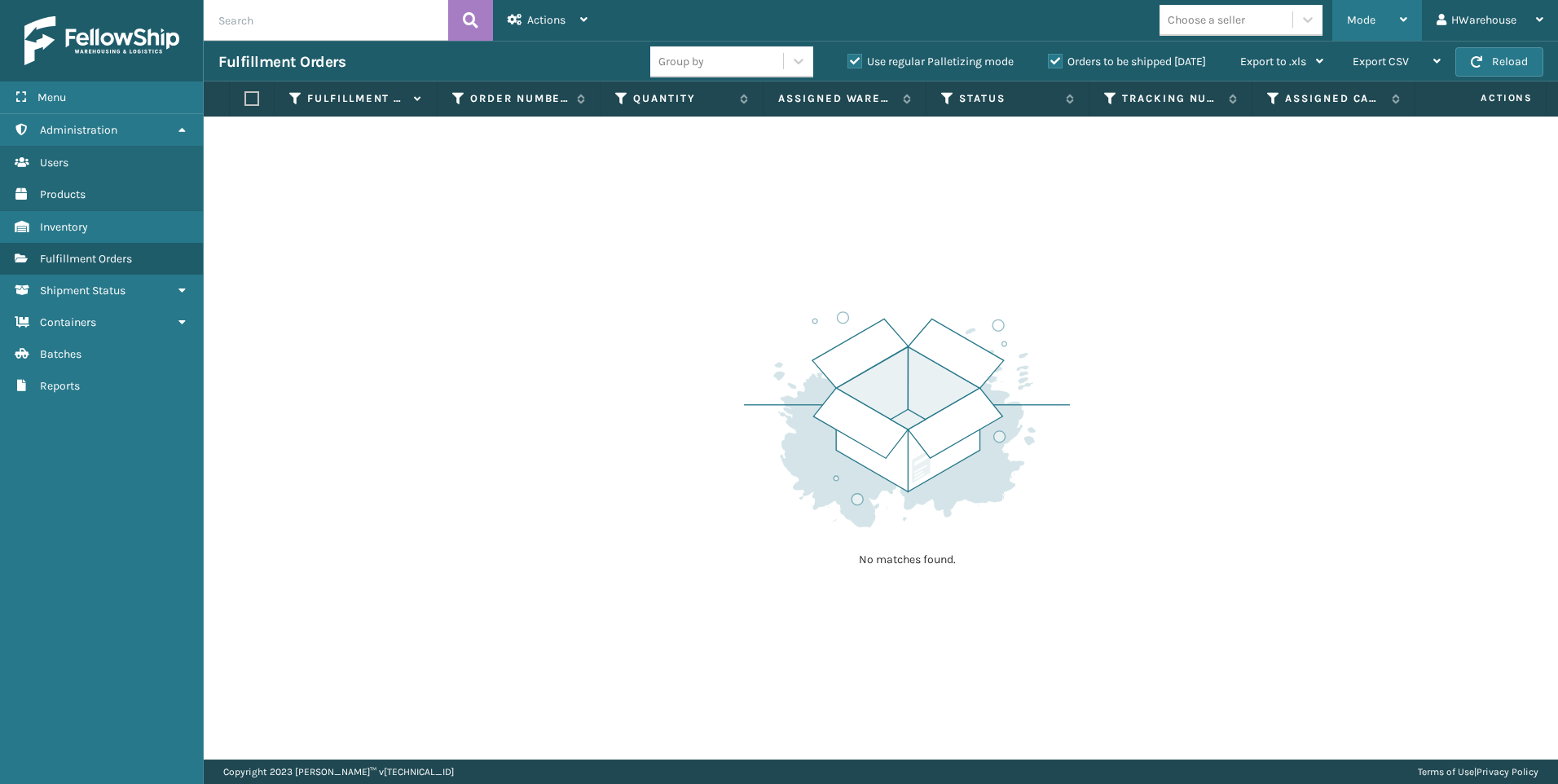
click at [1365, 24] on span "Mode" at bounding box center [1361, 20] width 28 height 14
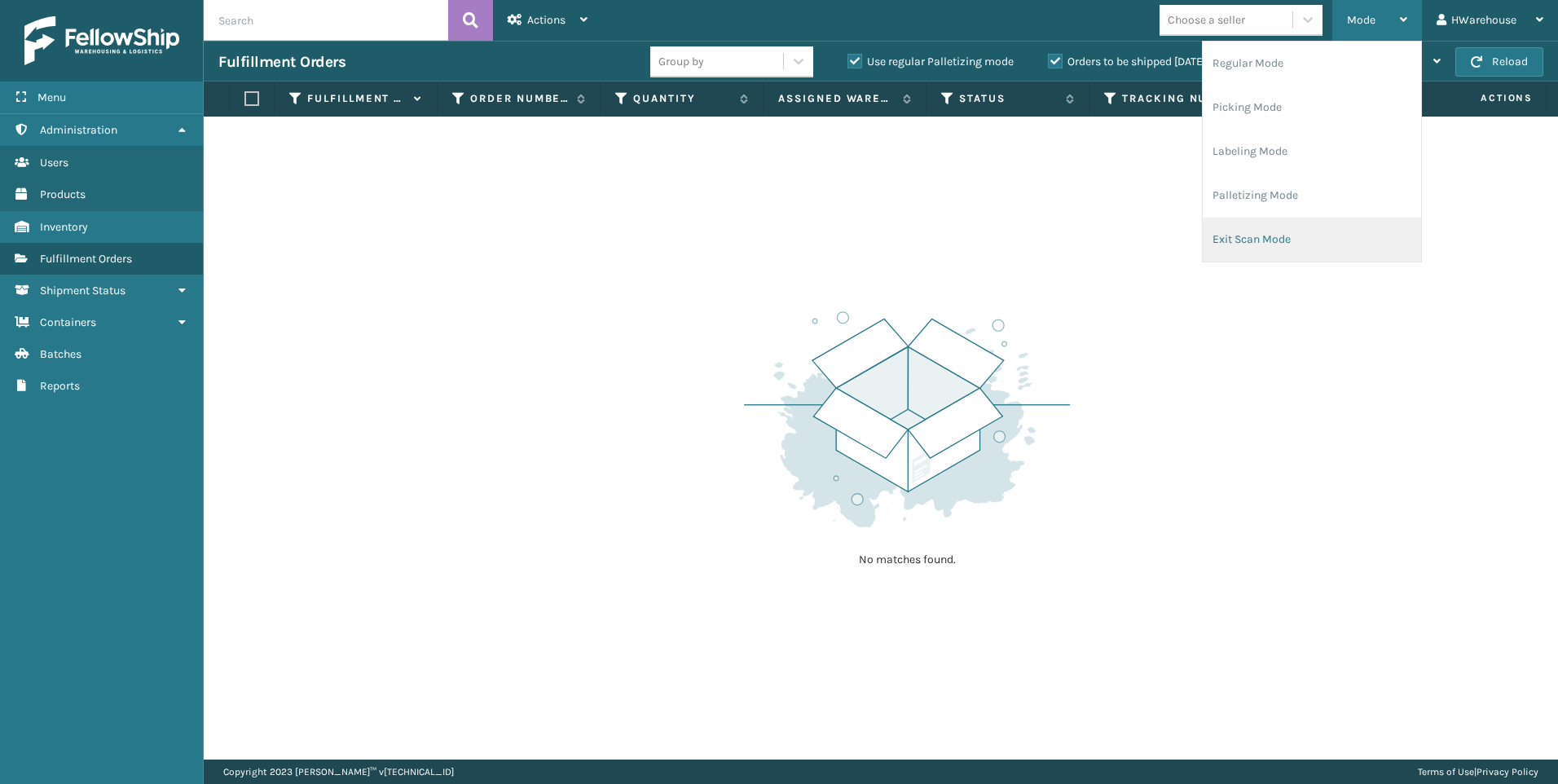
click at [1259, 236] on li "Exit Scan Mode" at bounding box center [1312, 239] width 219 height 44
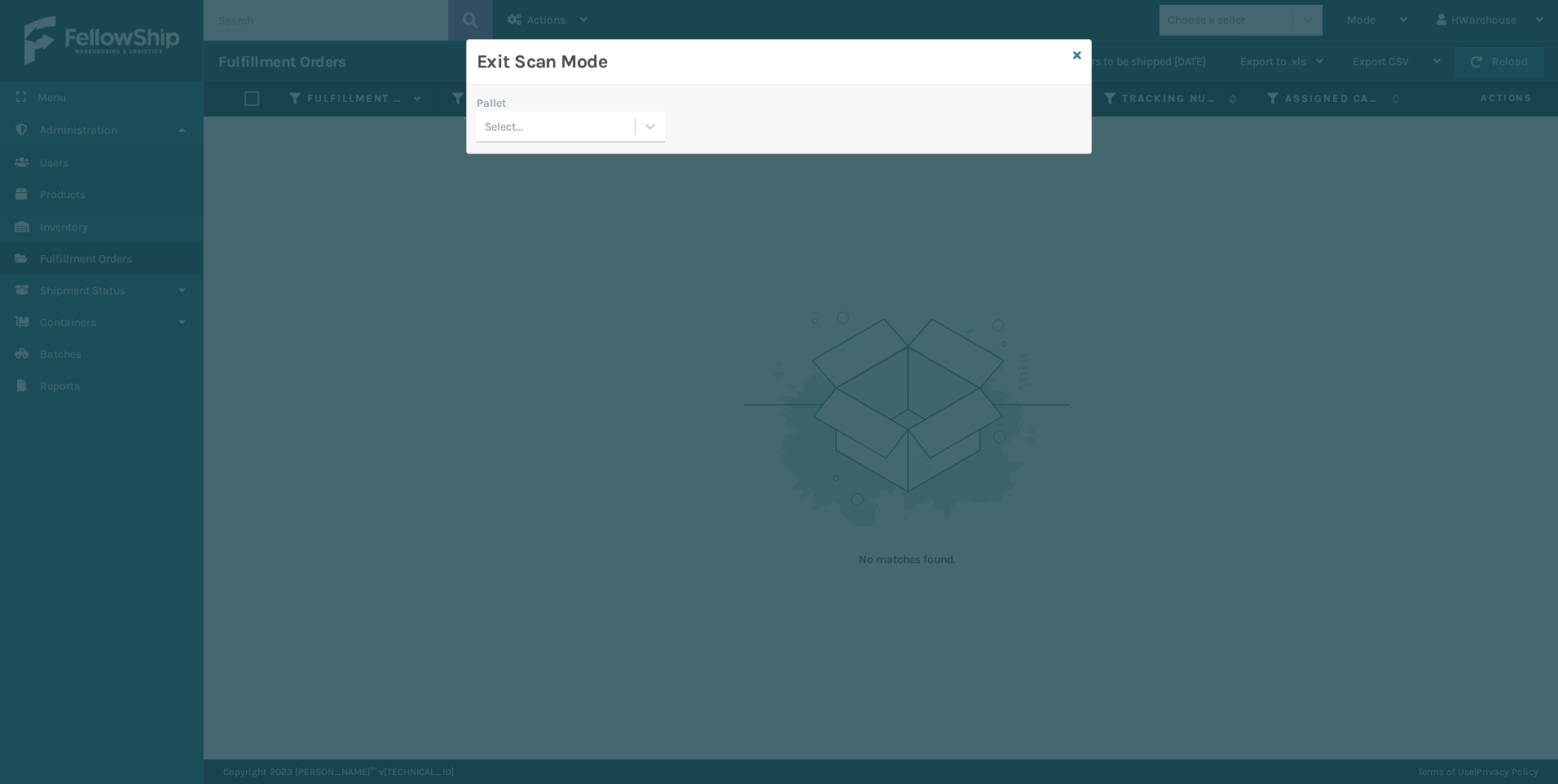
click at [592, 127] on div "Select..." at bounding box center [556, 126] width 158 height 27
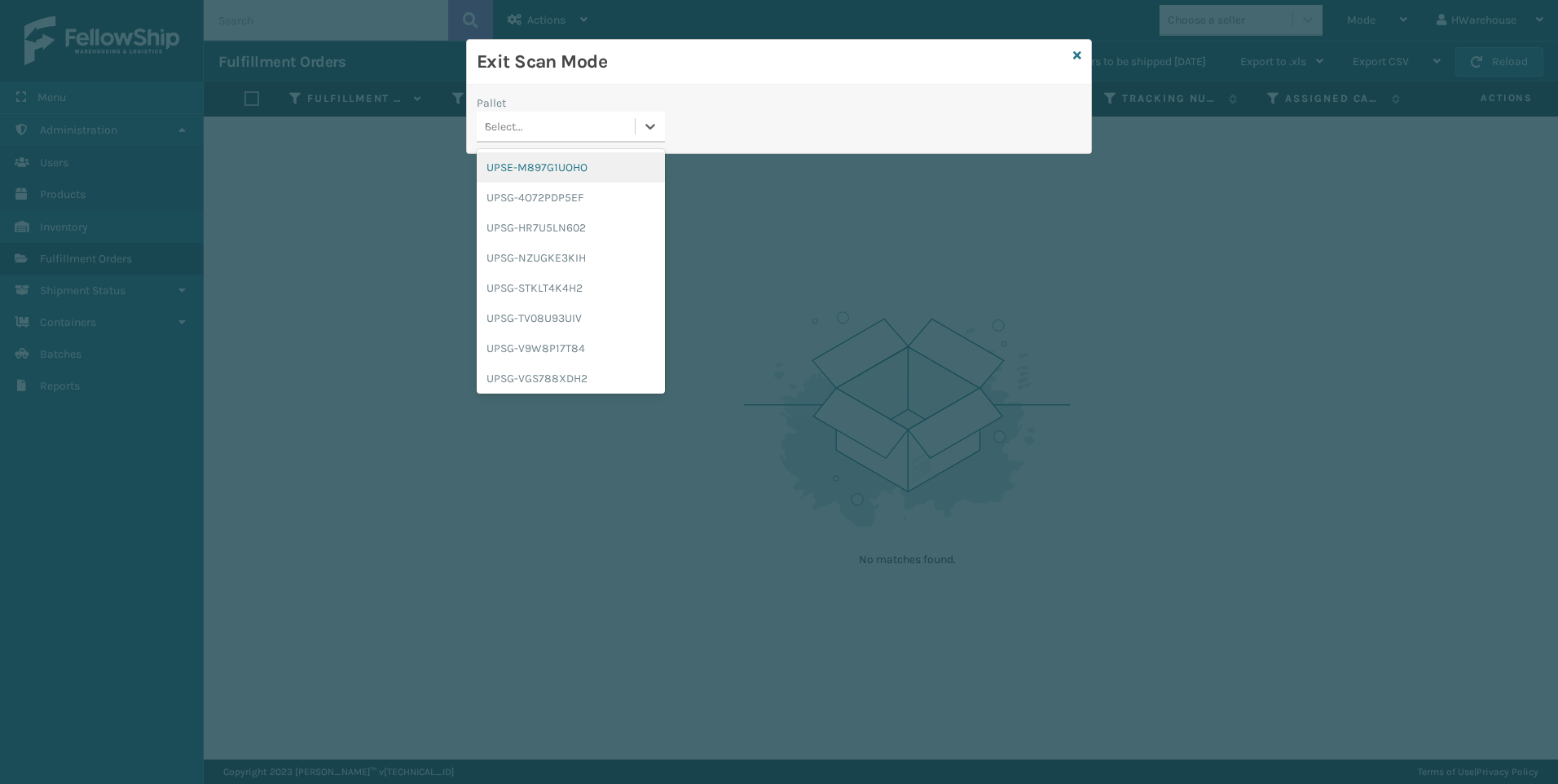
type input "UPSG-HR7U5LN602"
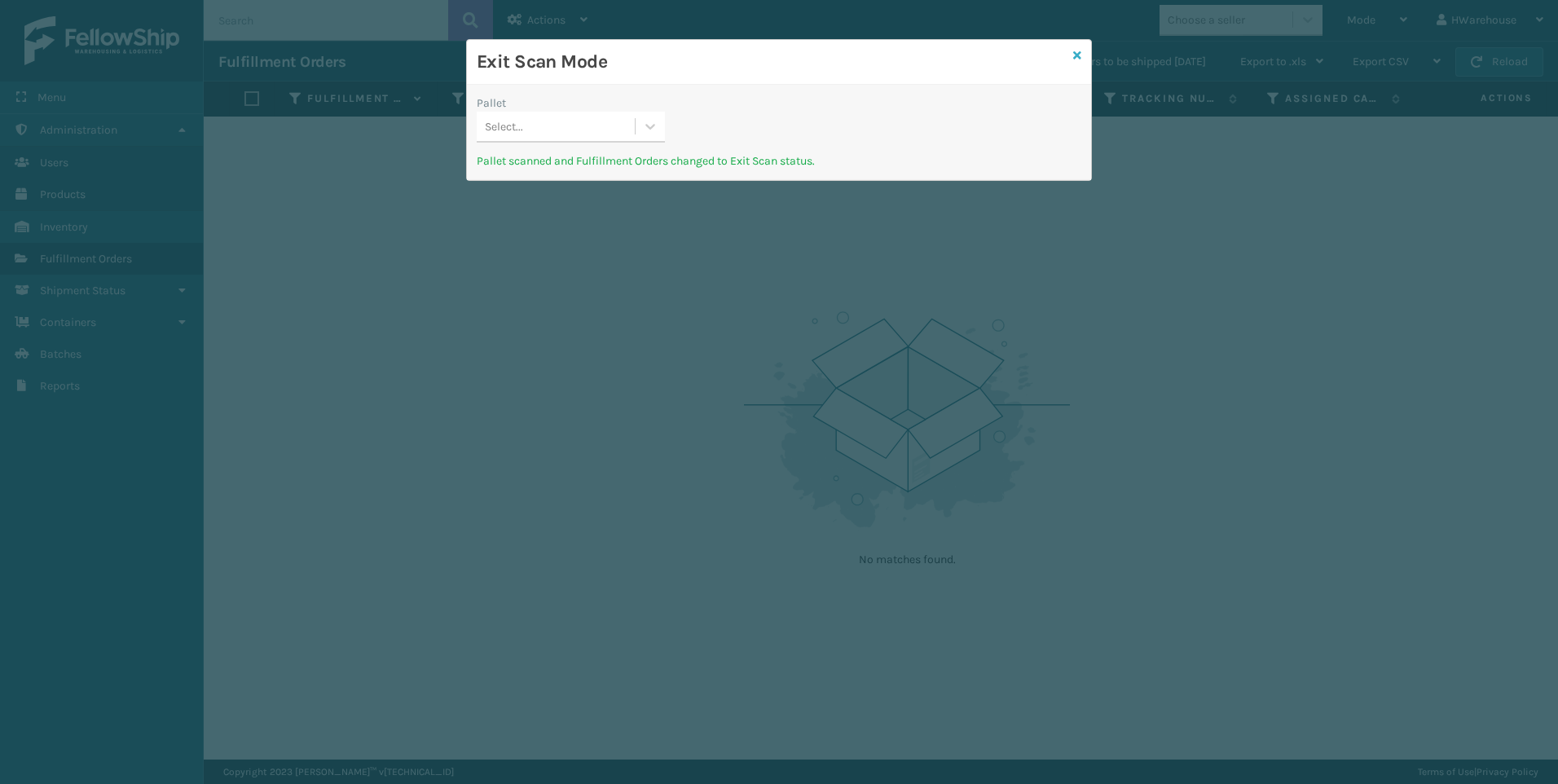
click at [1080, 57] on icon at bounding box center [1076, 56] width 8 height 11
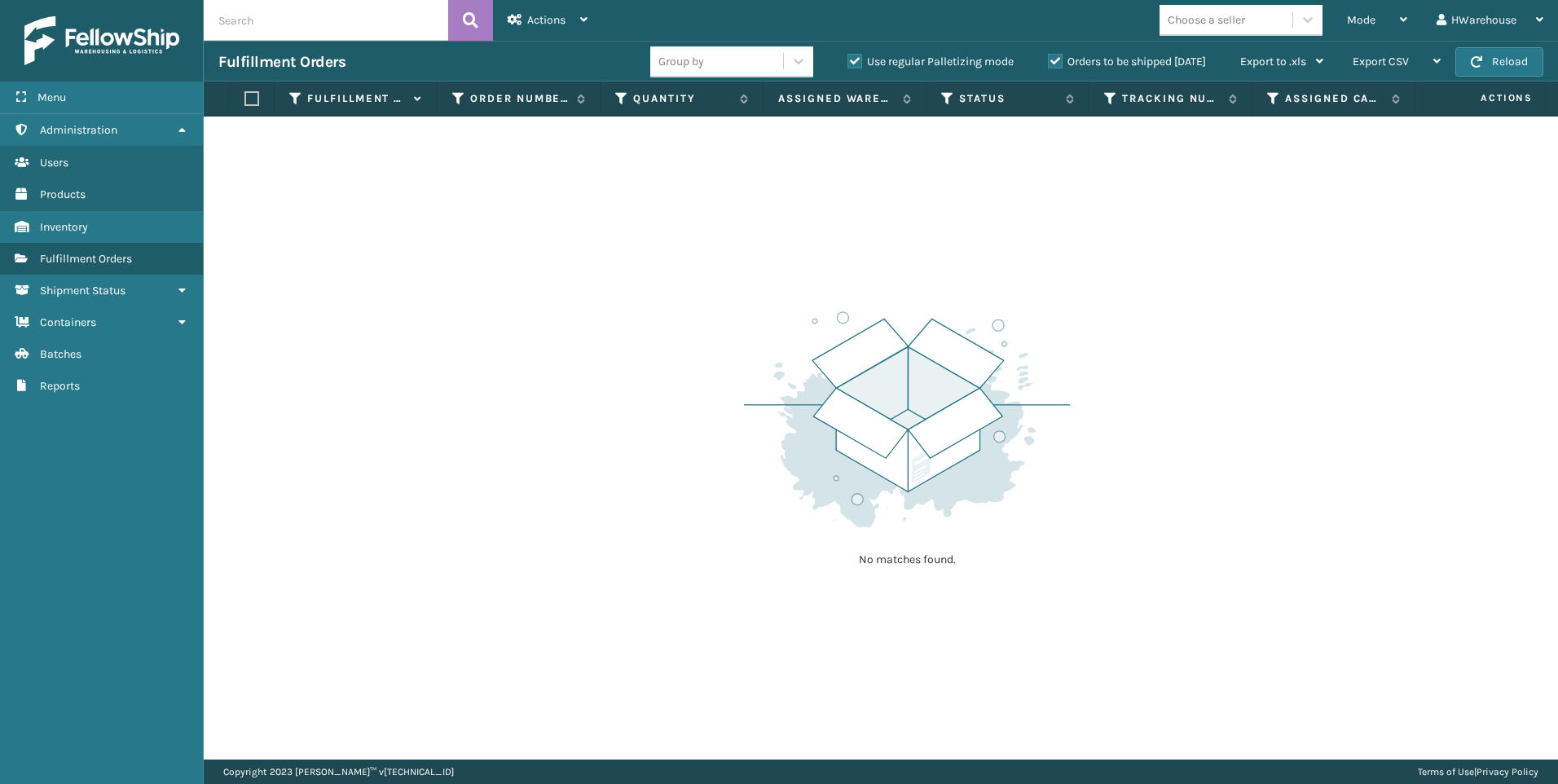
click at [596, 323] on div "No matches found." at bounding box center [880, 438] width 1354 height 643
